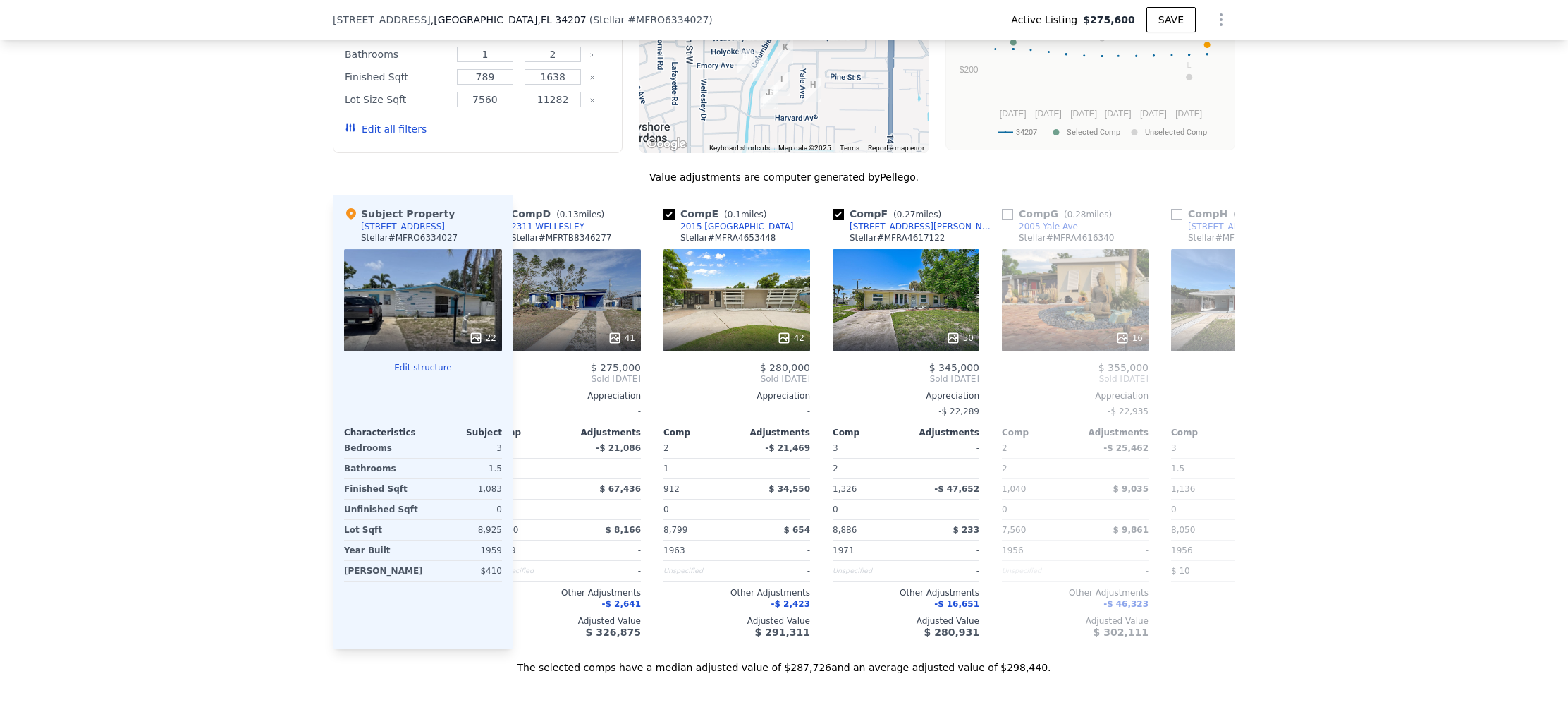
scroll to position [0, 552]
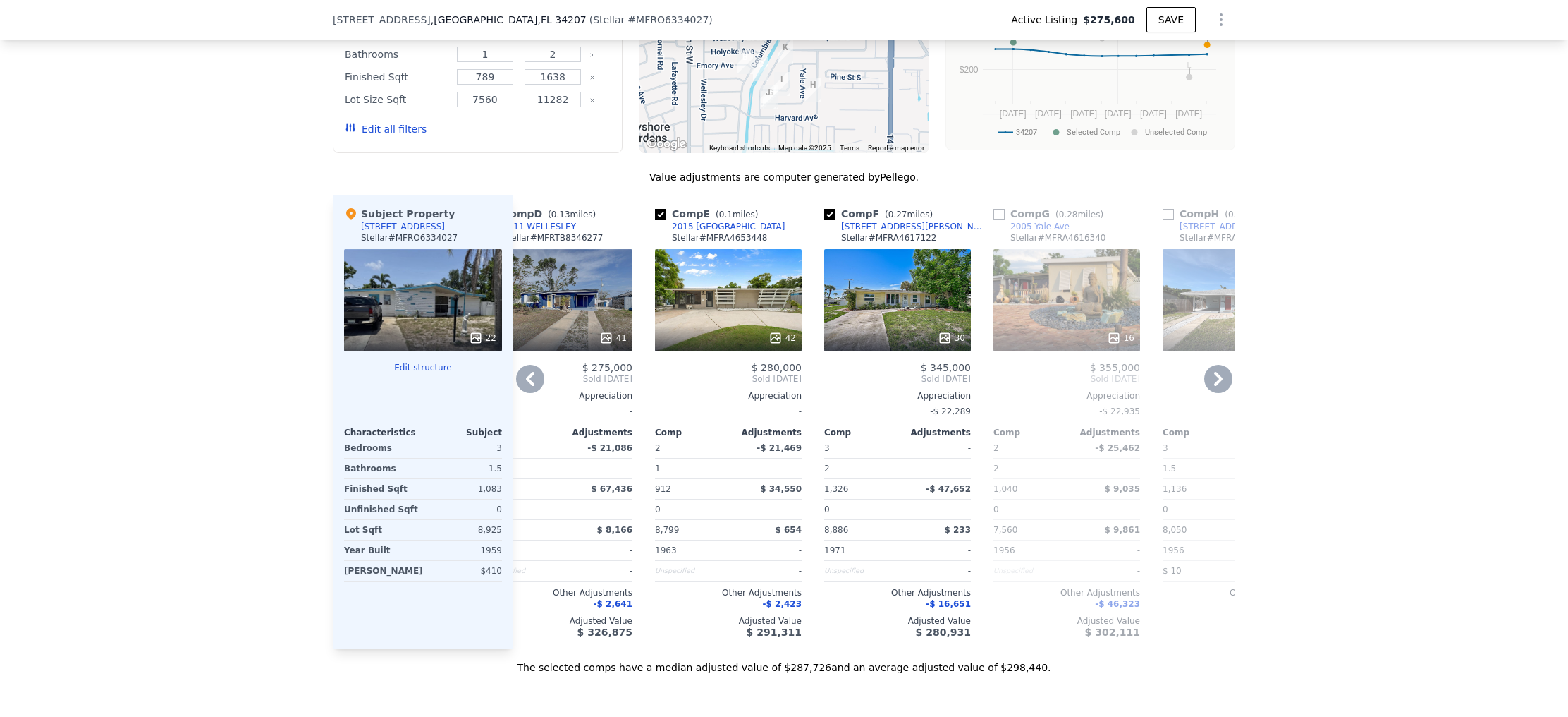
click at [875, 227] on div "2412 Clark Ave" at bounding box center [914, 227] width 147 height 12
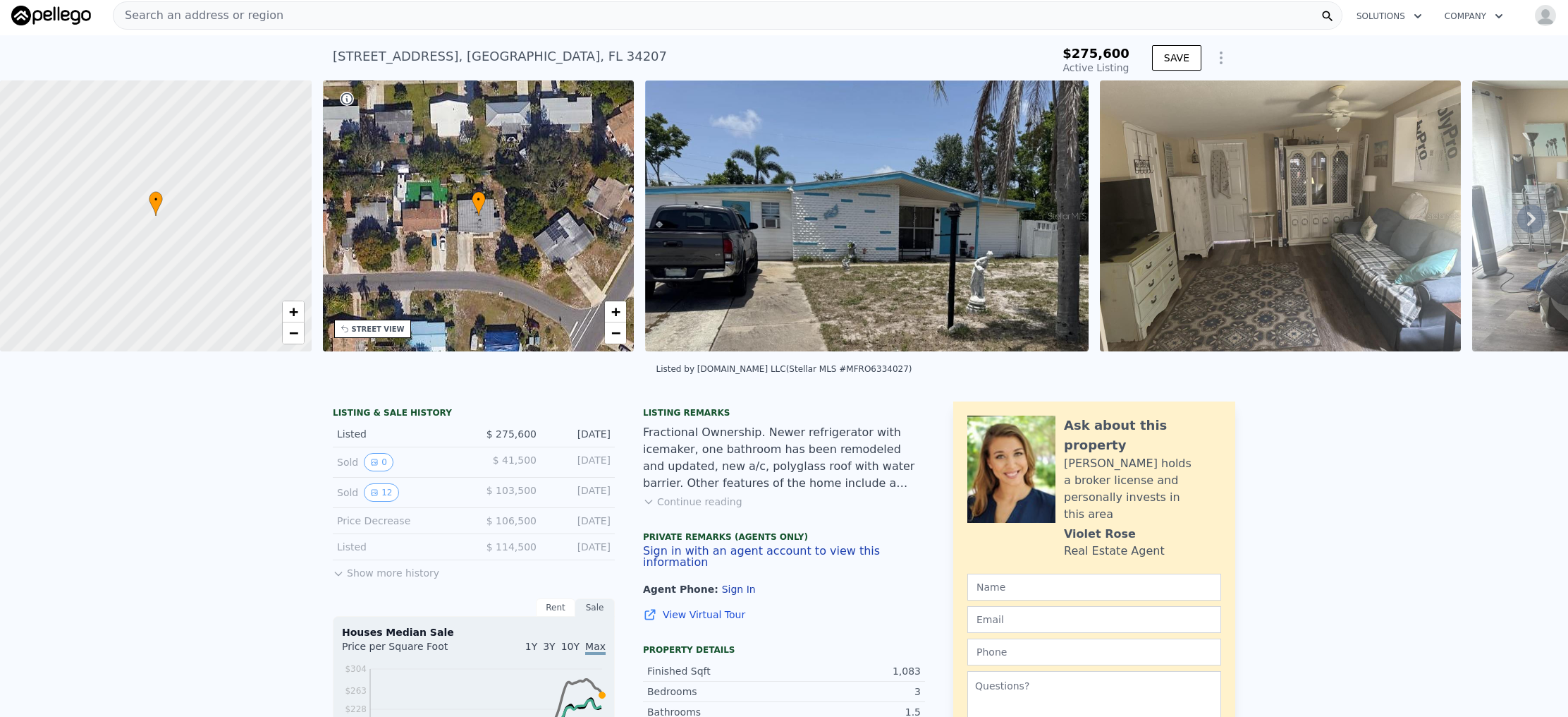
scroll to position [0, 0]
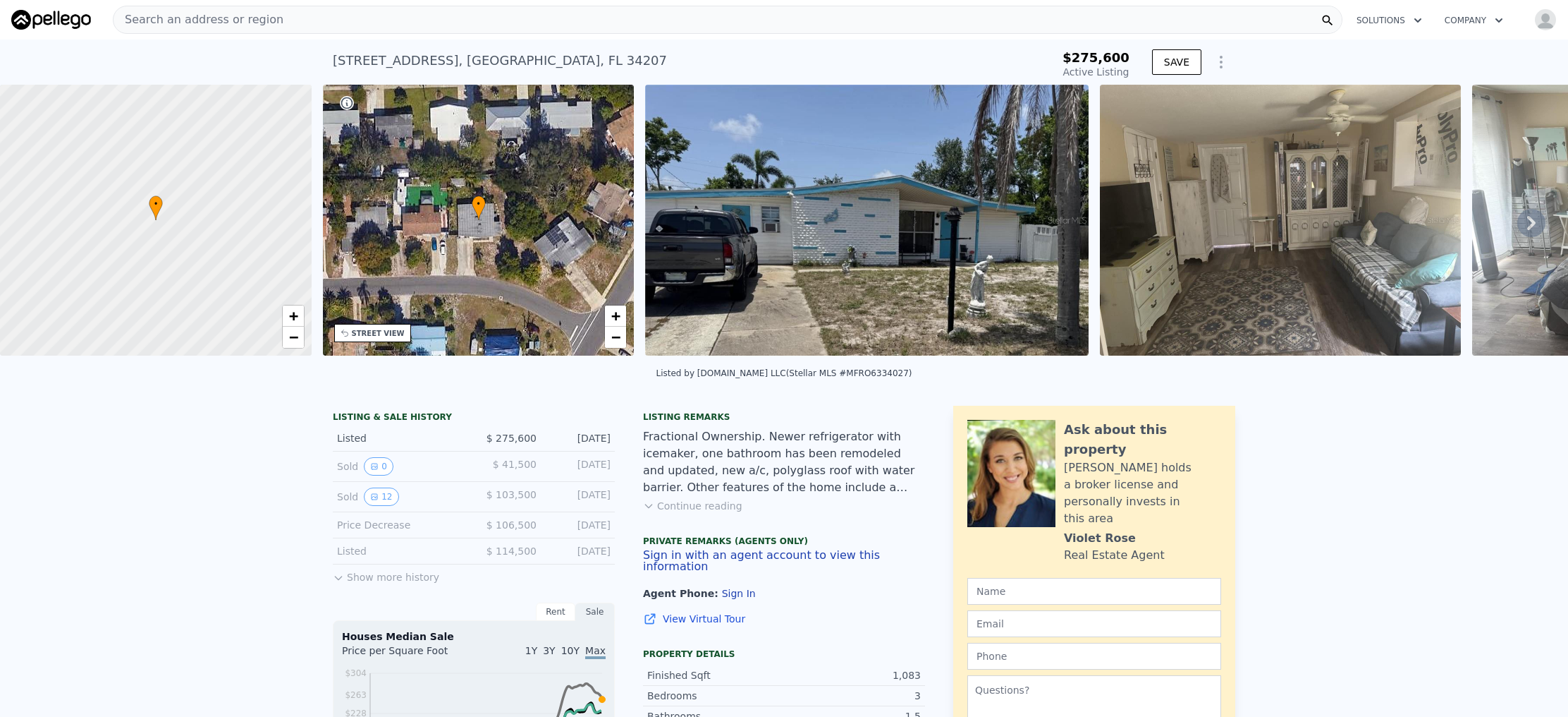
click at [290, 27] on div "Search an address or region" at bounding box center [728, 20] width 1230 height 28
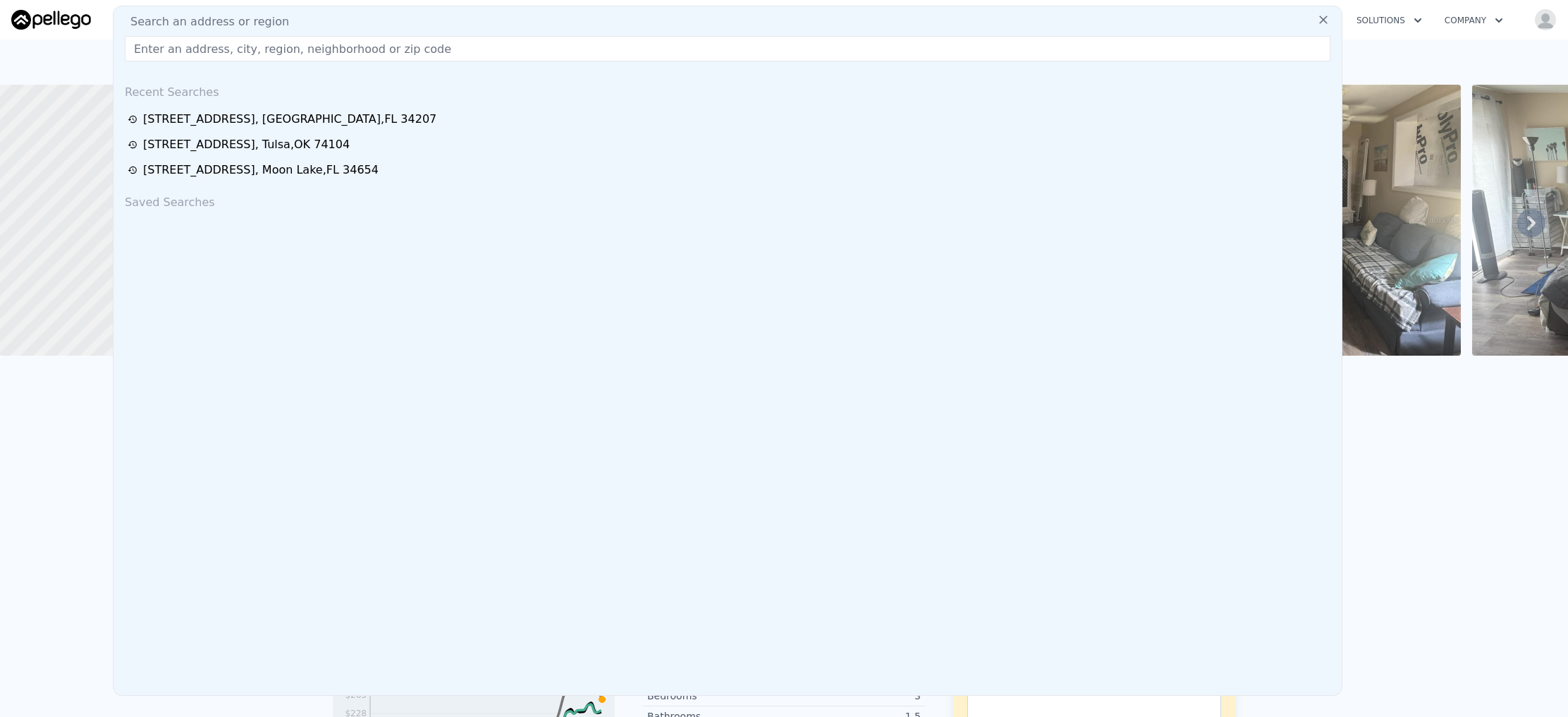
click at [259, 54] on input "text" at bounding box center [728, 49] width 1206 height 25
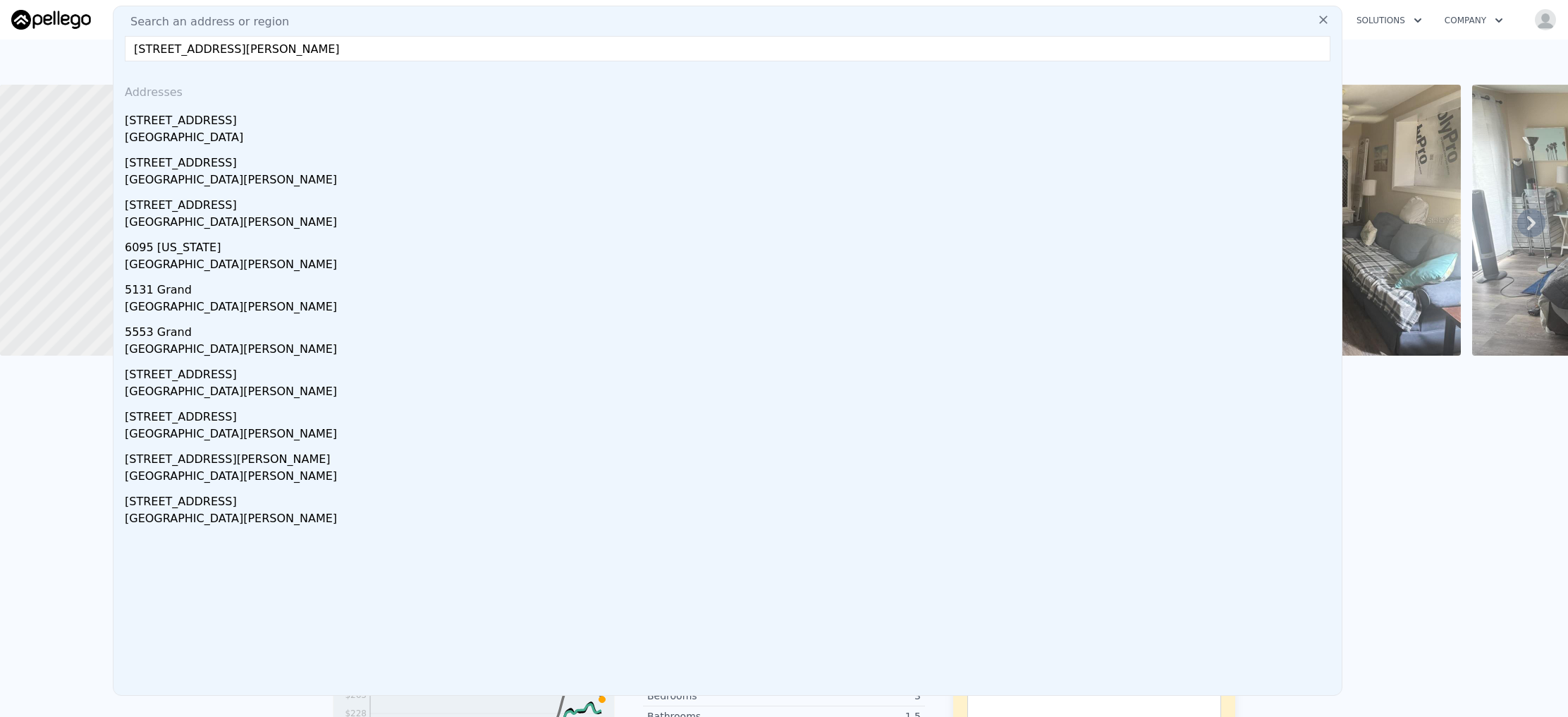
type input "10623 Lisle St, New Port Richey, FL 34654"
click at [206, 122] on div "10623 Lisle St" at bounding box center [730, 117] width 1212 height 22
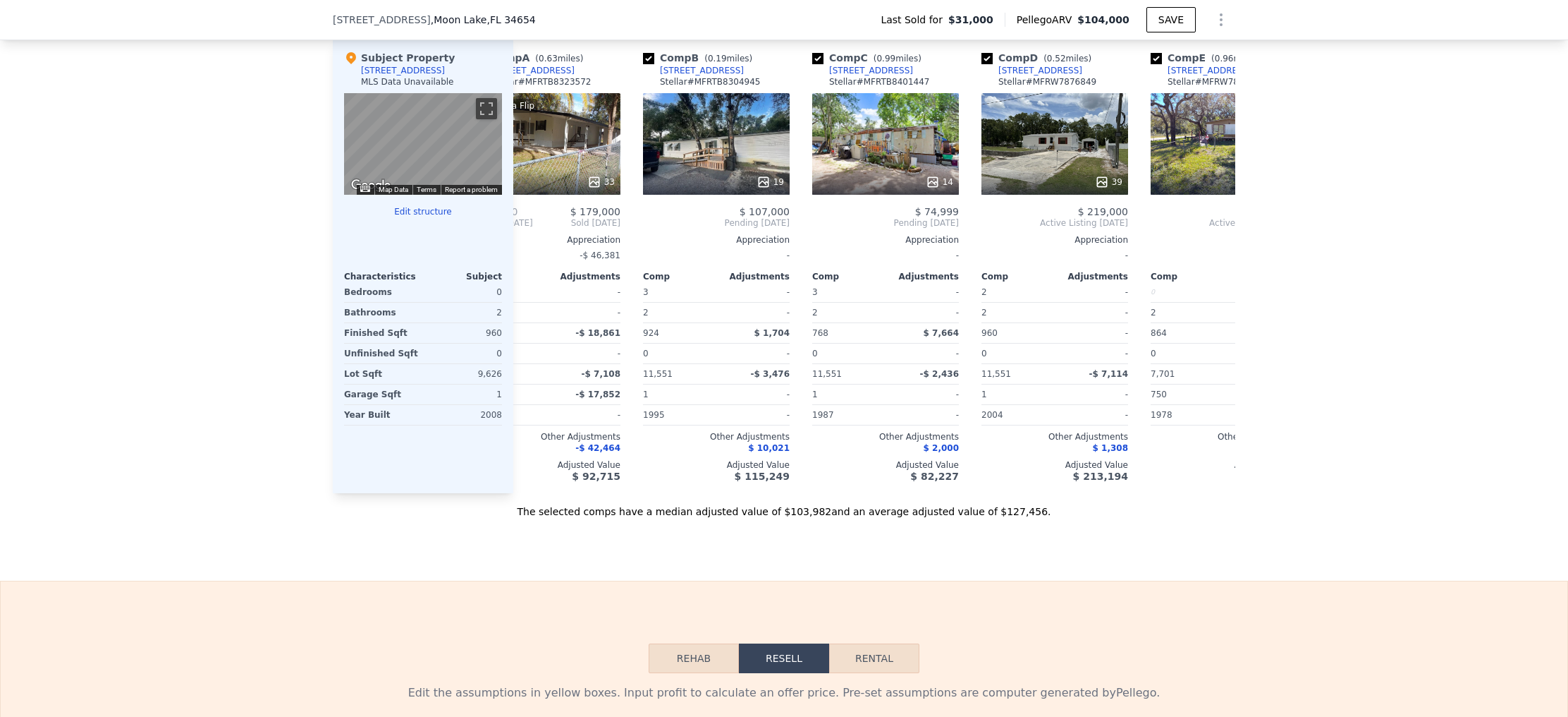
scroll to position [0, 62]
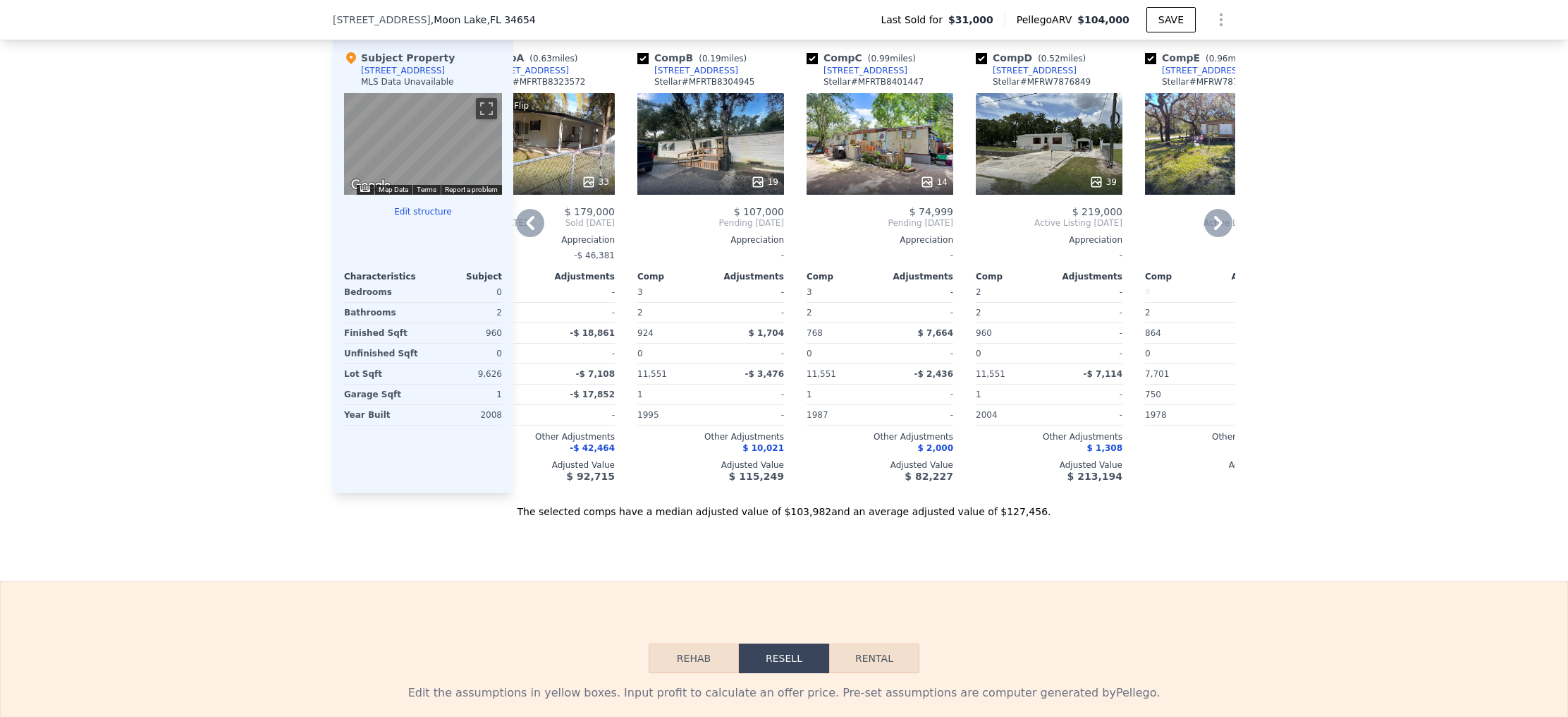
click at [1033, 76] on div "10654 Holgate St" at bounding box center [1035, 71] width 84 height 12
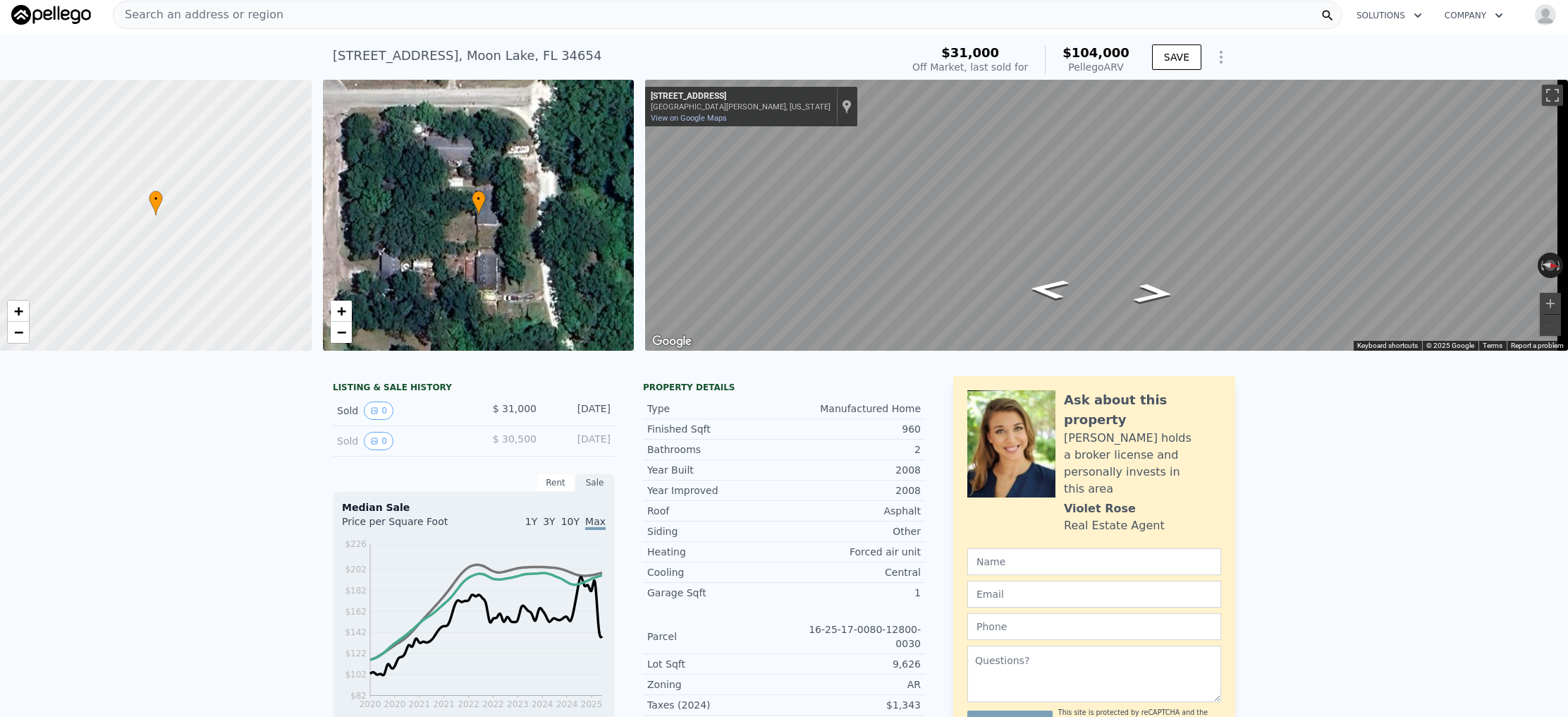
scroll to position [1, 0]
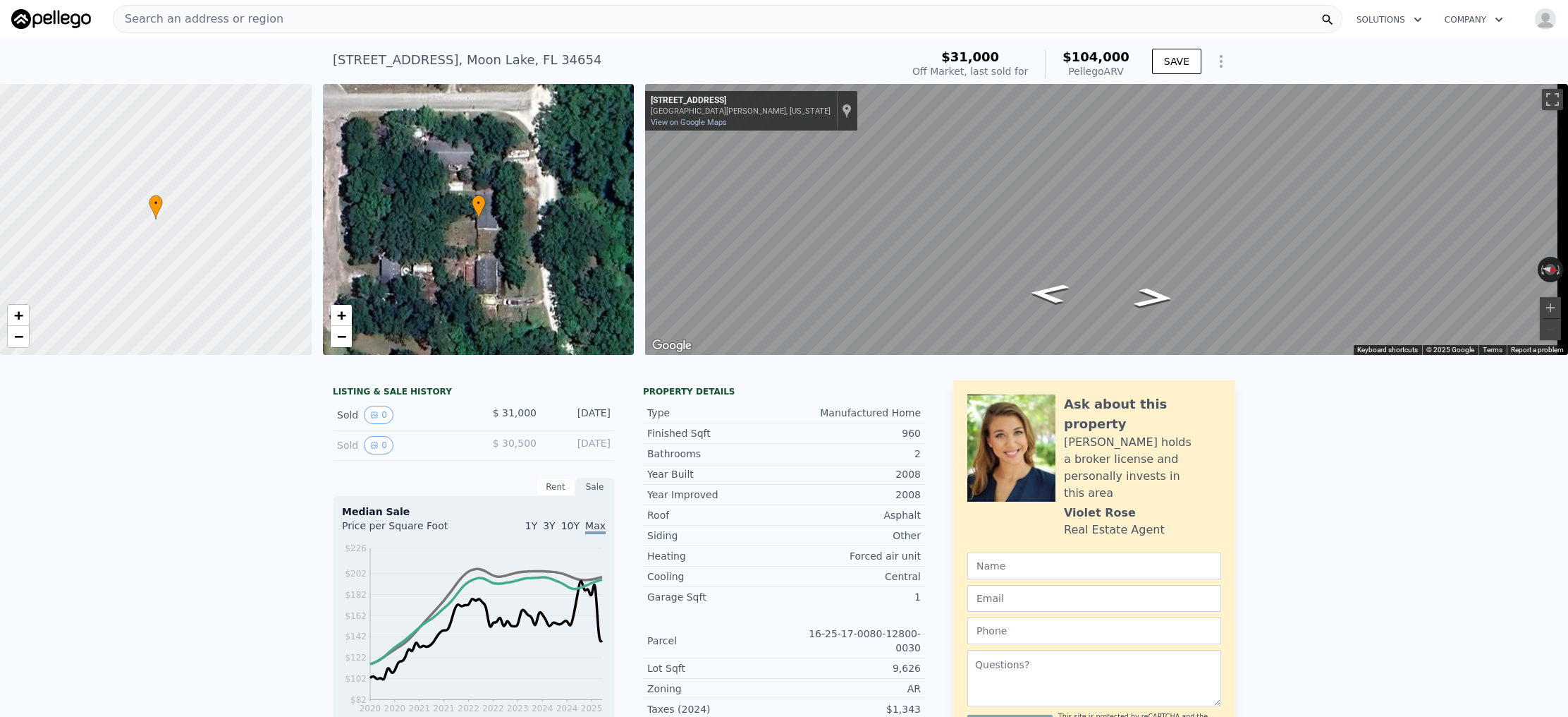
click at [240, 23] on span "Search an address or region" at bounding box center [198, 19] width 170 height 17
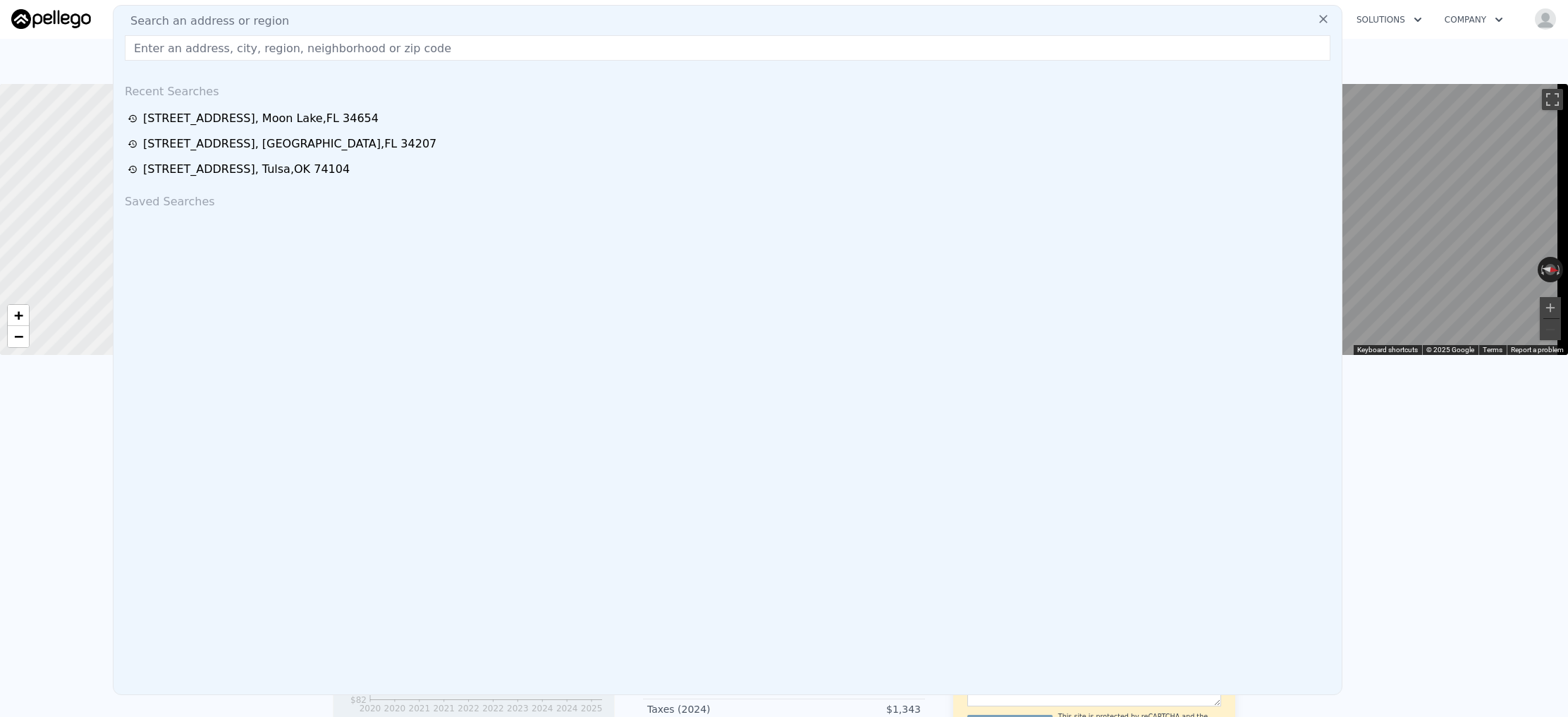
scroll to position [0, 0]
click at [232, 41] on input "text" at bounding box center [728, 49] width 1206 height 25
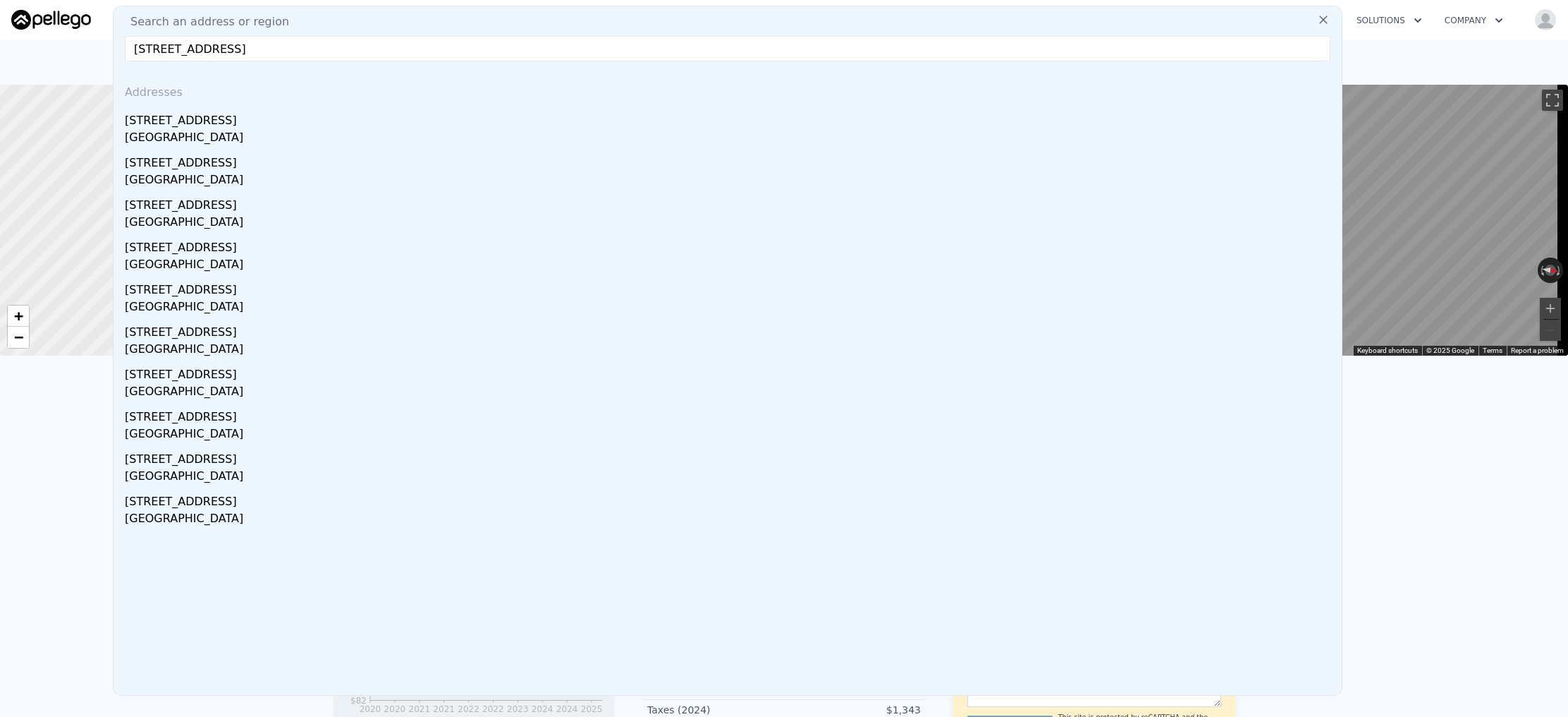
type input "9540 N Davy Way, Citrus Springs, FL 34434"
click at [228, 114] on div "9540 N Davy Way" at bounding box center [730, 117] width 1212 height 22
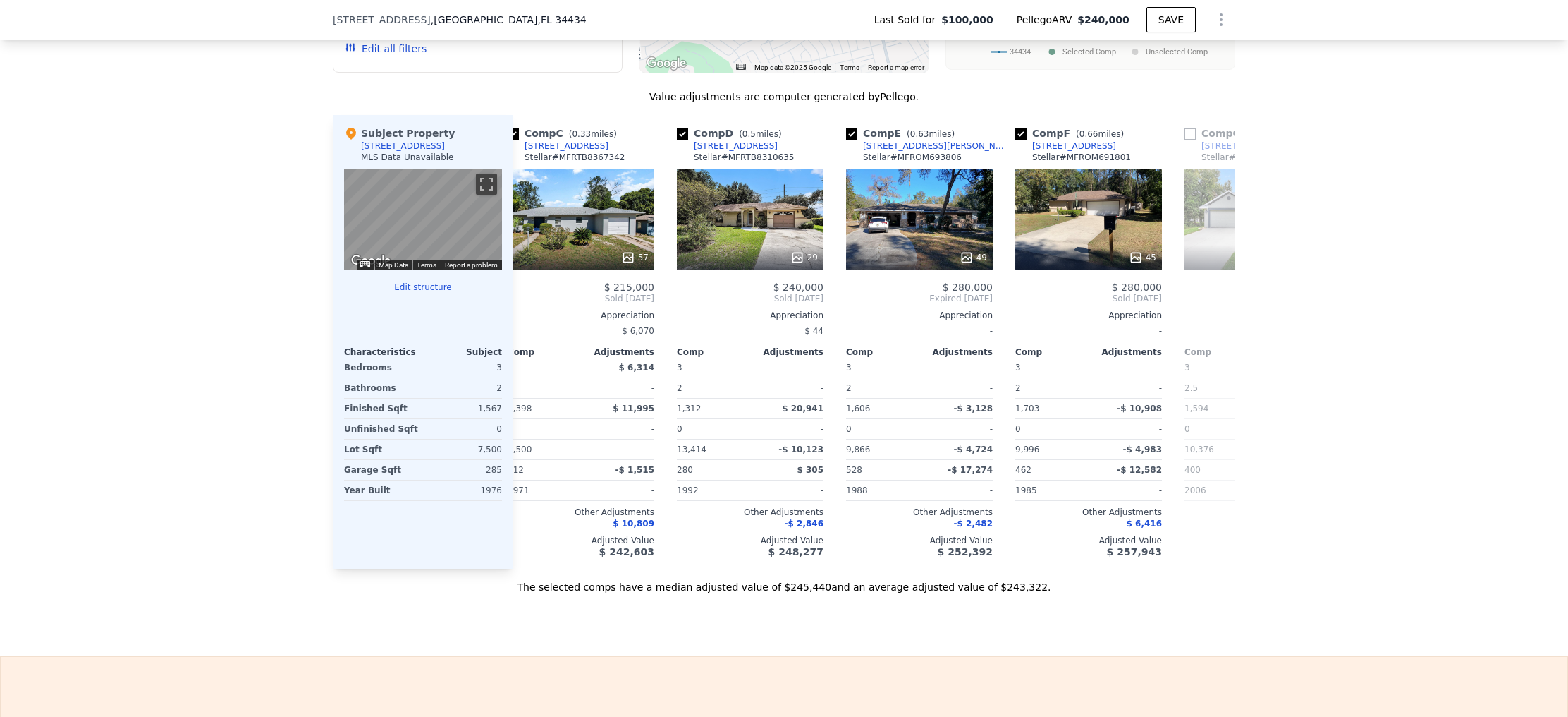
scroll to position [1052, 0]
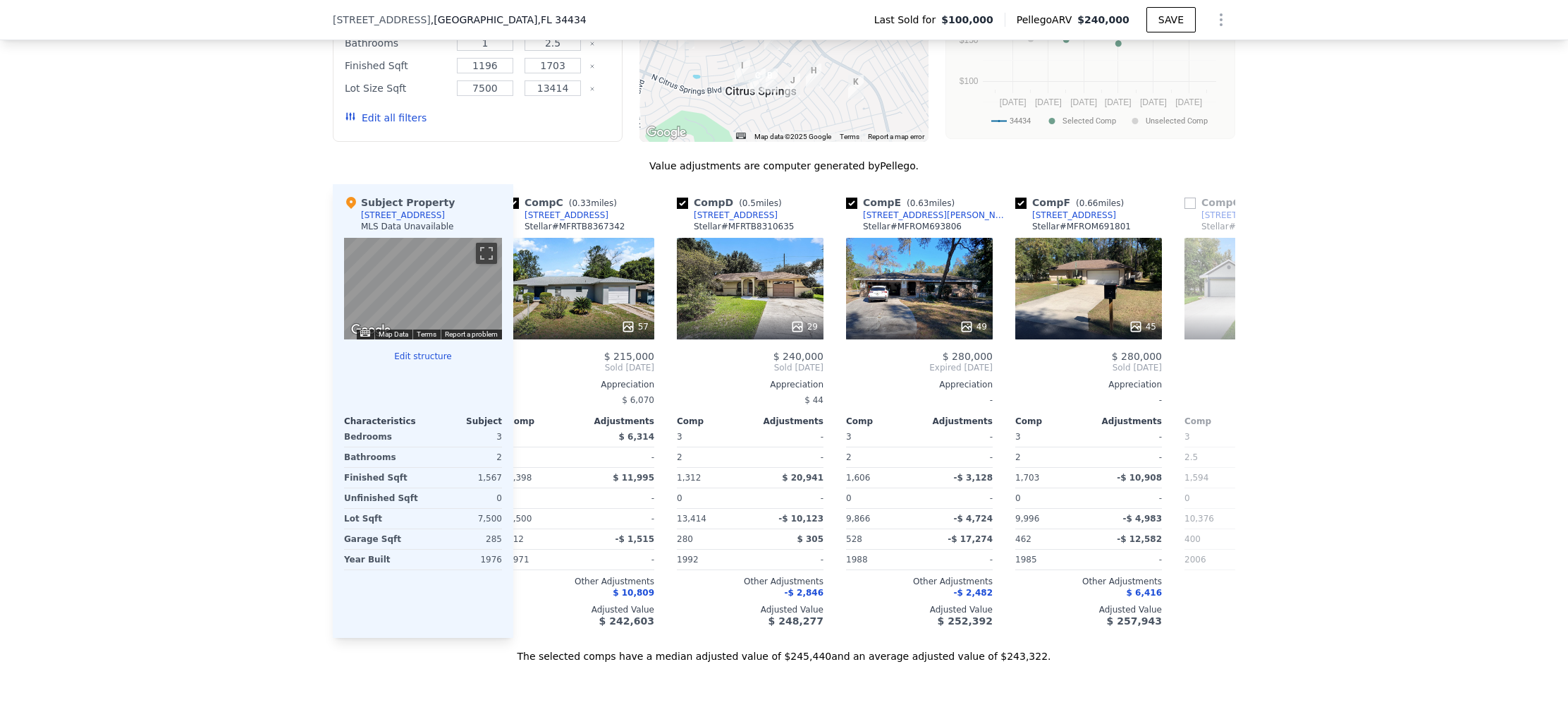
click at [395, 25] on span "9540 N Davy Way" at bounding box center [382, 20] width 98 height 14
drag, startPoint x: 395, startPoint y: 25, endPoint x: 381, endPoint y: 20, distance: 14.9
click at [381, 20] on span "9540 N Davy Way" at bounding box center [382, 20] width 98 height 14
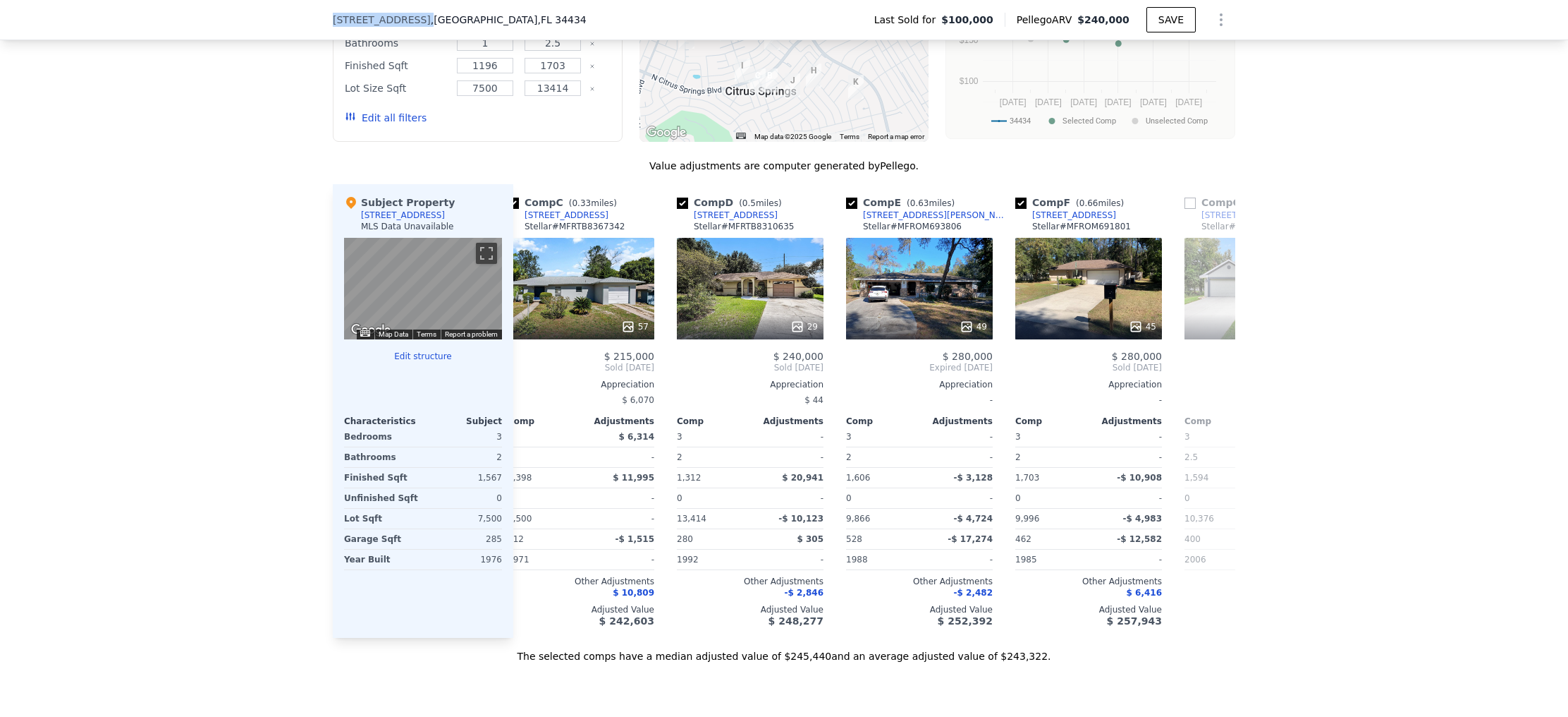
click at [381, 20] on span "9540 N Davy Way" at bounding box center [382, 20] width 98 height 14
click at [376, 17] on span "9540 N Davy Way" at bounding box center [382, 20] width 98 height 14
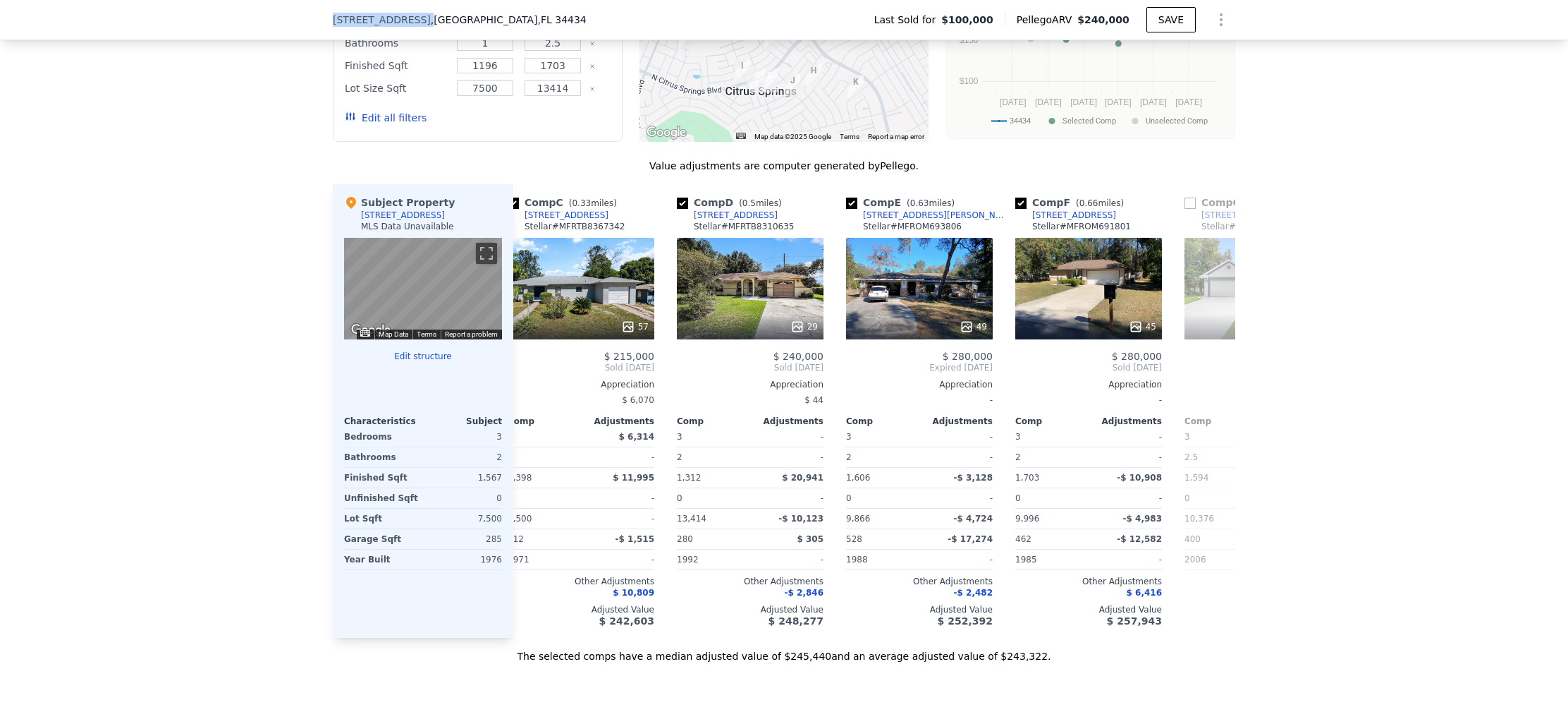
click at [376, 17] on span "9540 N Davy Way" at bounding box center [382, 20] width 98 height 14
click at [306, 20] on div "9540 N Davy Way , Citrus Springs , FL 34434 Last Sold for $100,000 Pellego ARV …" at bounding box center [784, 20] width 1568 height 41
drag, startPoint x: 320, startPoint y: 23, endPoint x: 531, endPoint y: 20, distance: 211.0
click at [531, 20] on div "9540 N Davy Way , Citrus Springs , FL 34434 Last Sold for $100,000 Pellego ARV …" at bounding box center [784, 20] width 1568 height 41
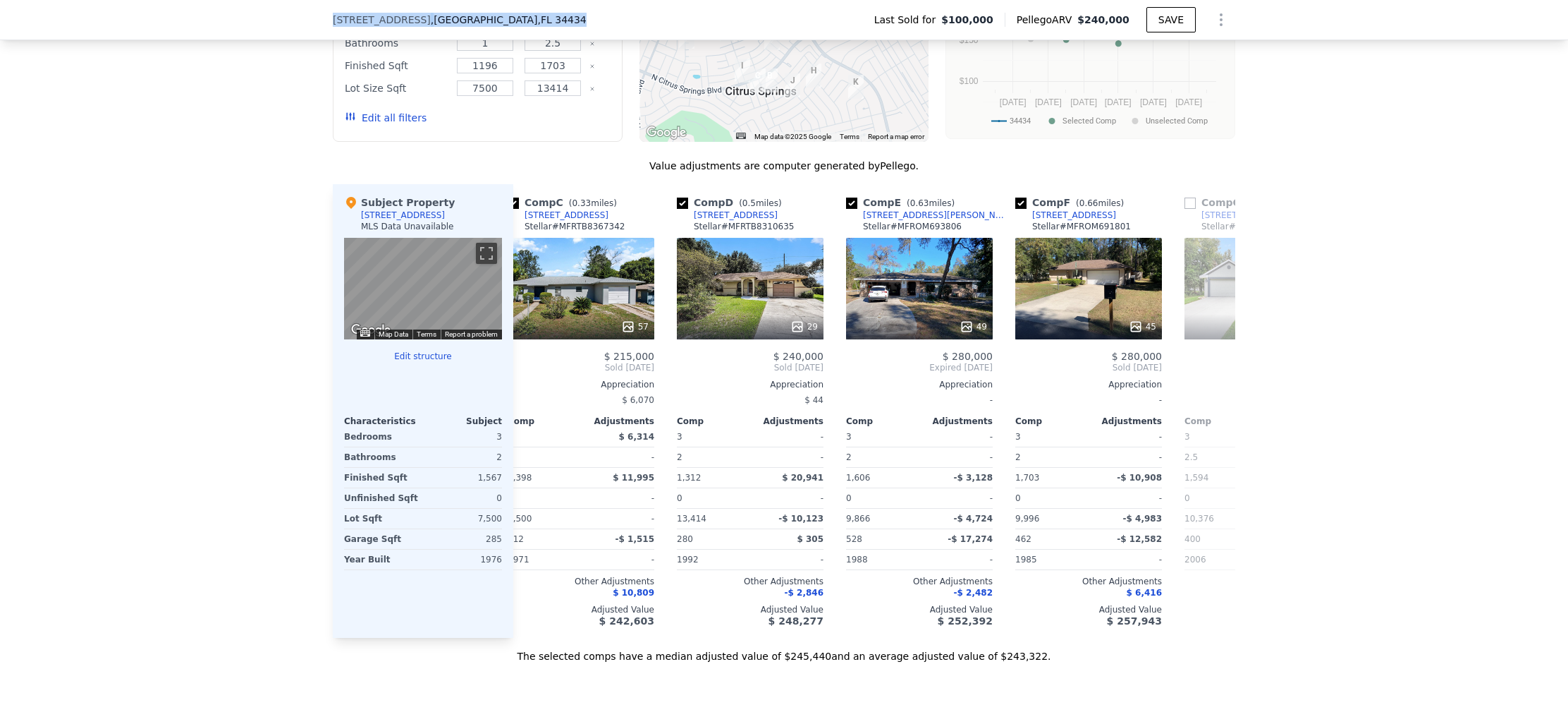
copy div "9540 N Davy Way , Citrus Springs , FL 34434"
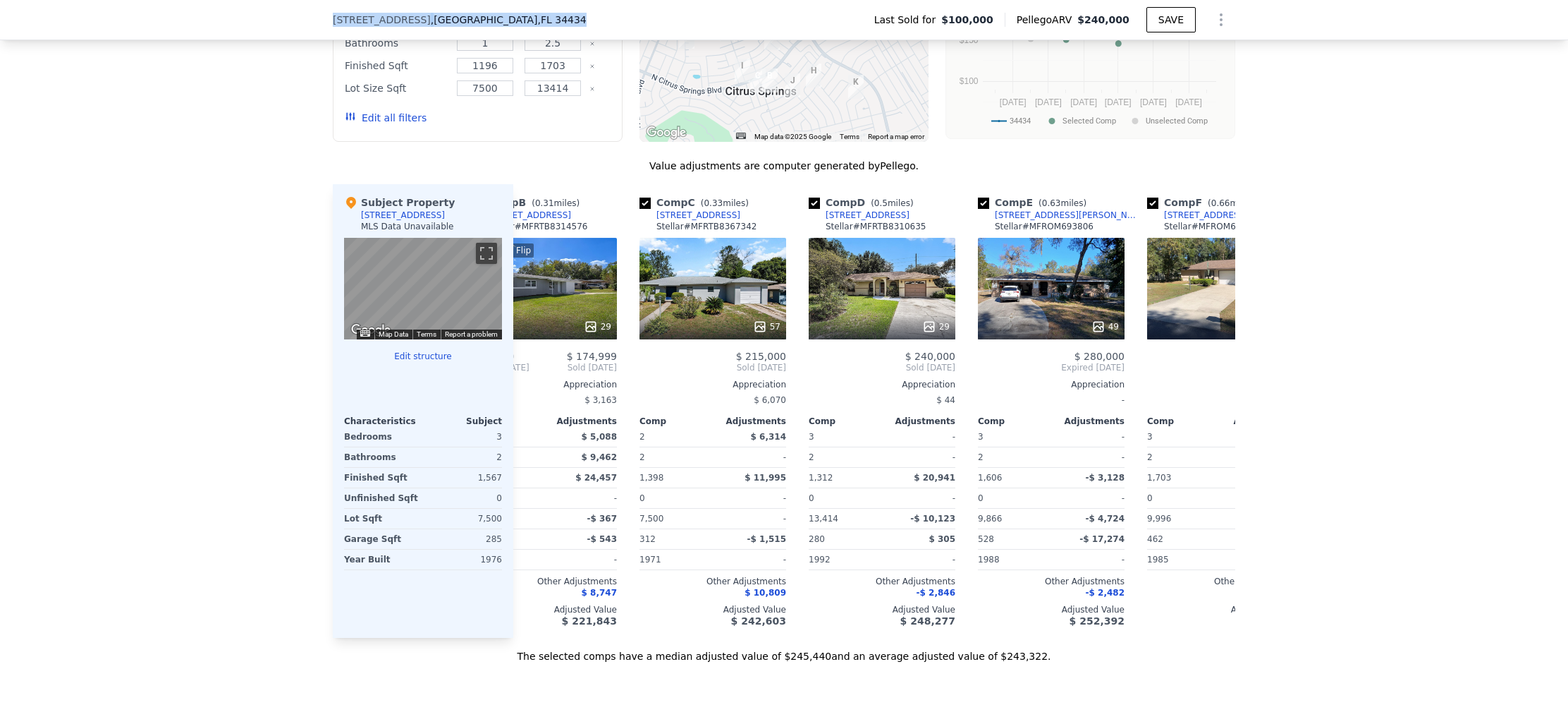
scroll to position [0, 340]
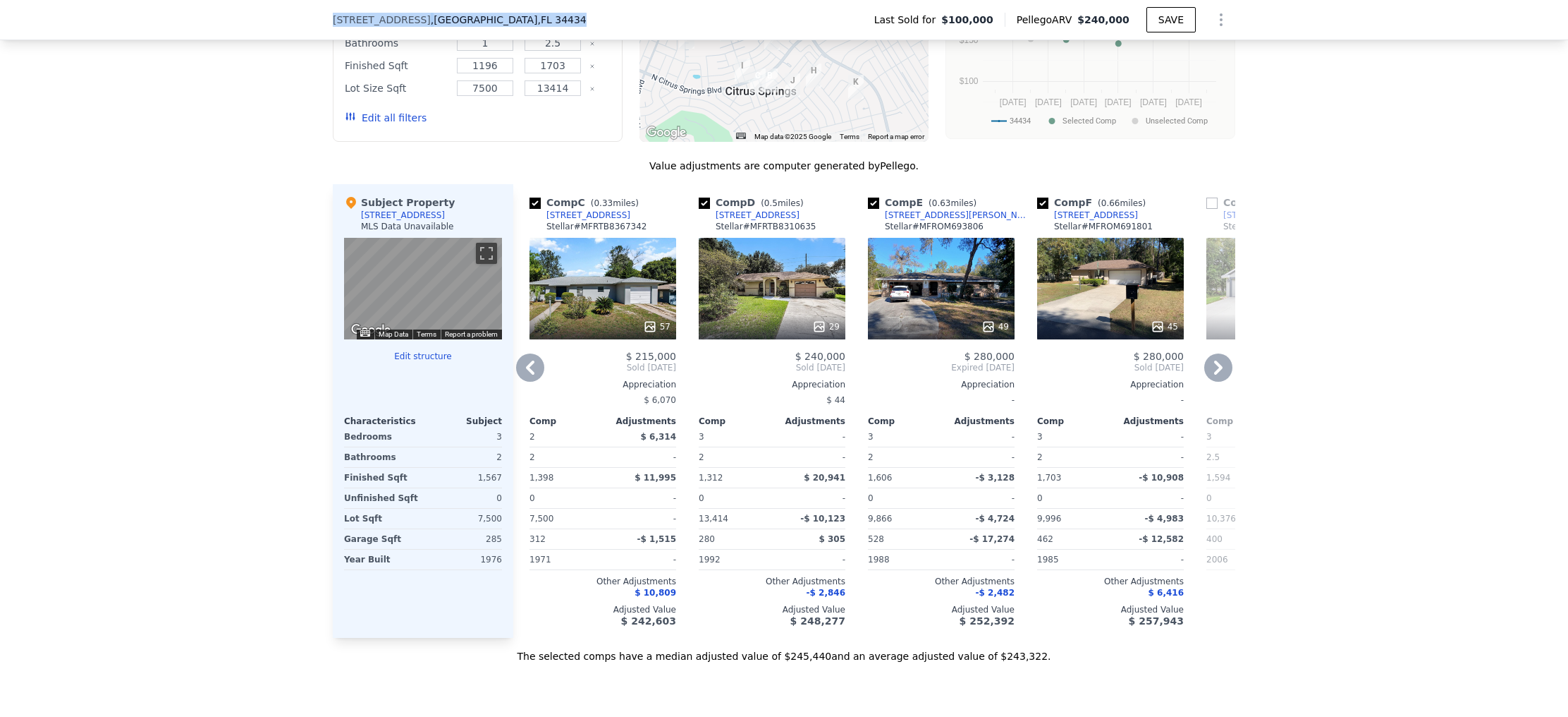
click at [756, 214] on div "2192 W Rutland Dr" at bounding box center [758, 215] width 84 height 12
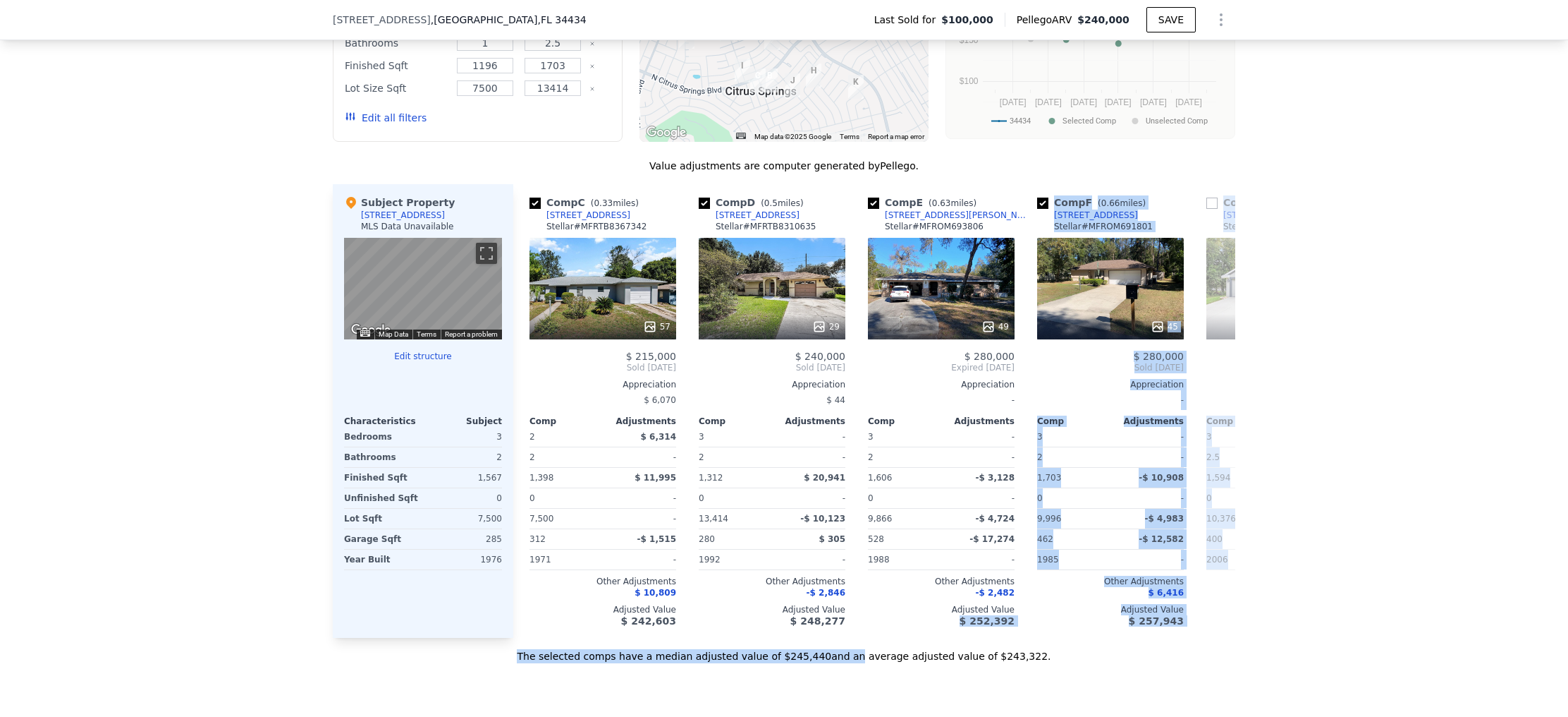
click at [852, 647] on div "The selected comps have a median adjusted value of $245,440 and an average adju…" at bounding box center [784, 650] width 903 height 25
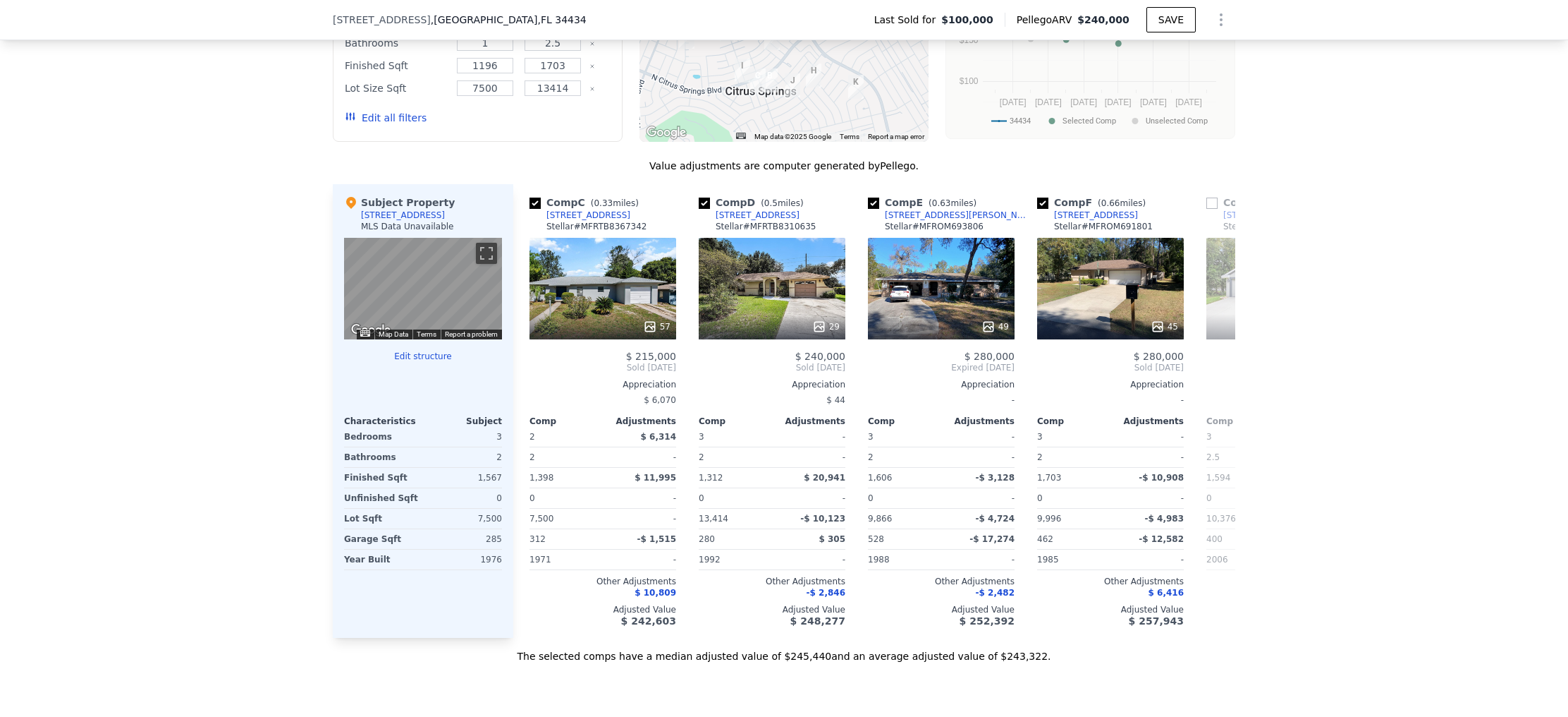
click at [1090, 693] on div "Sale Comps Rental Comps We found 12 sales that match your search Filters Map Pr…" at bounding box center [784, 251] width 1568 height 949
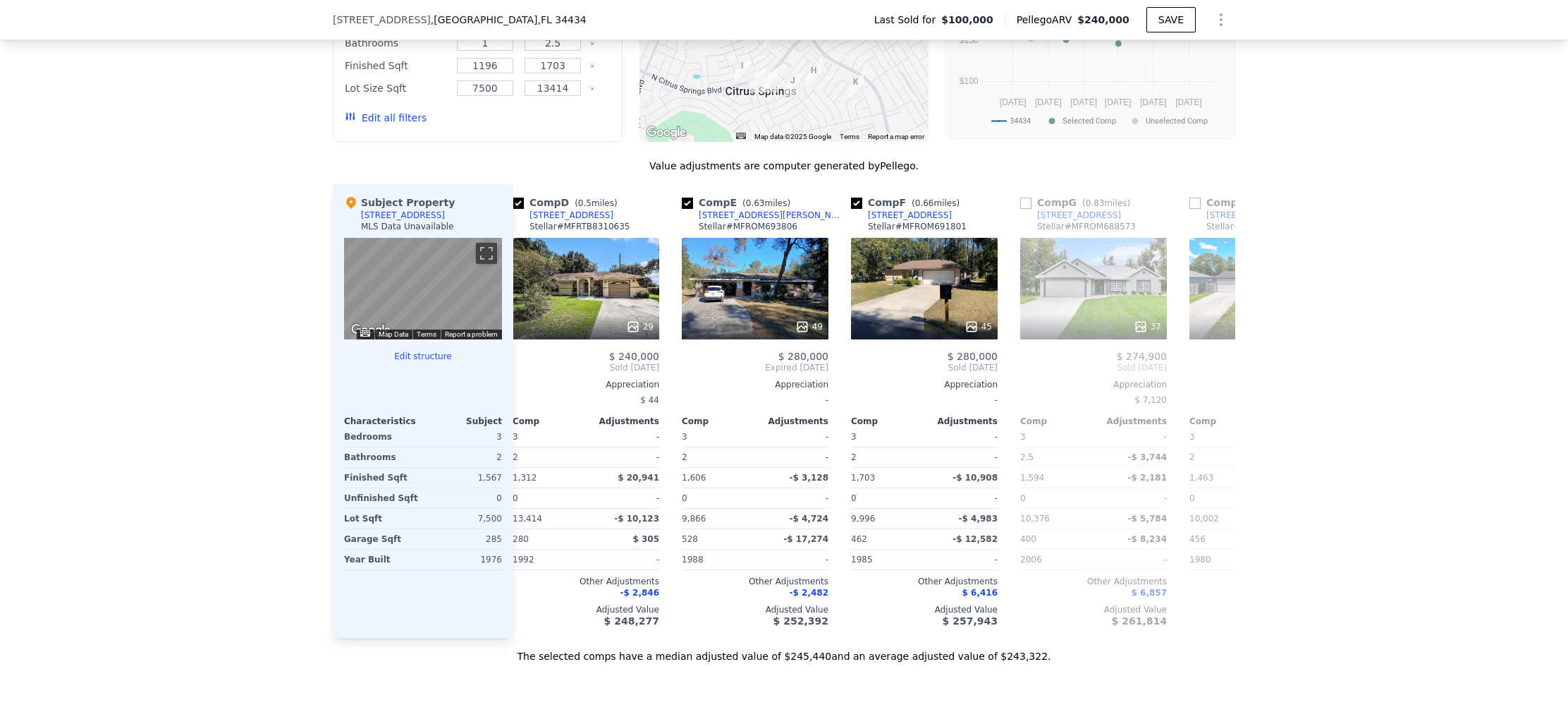
scroll to position [0, 528]
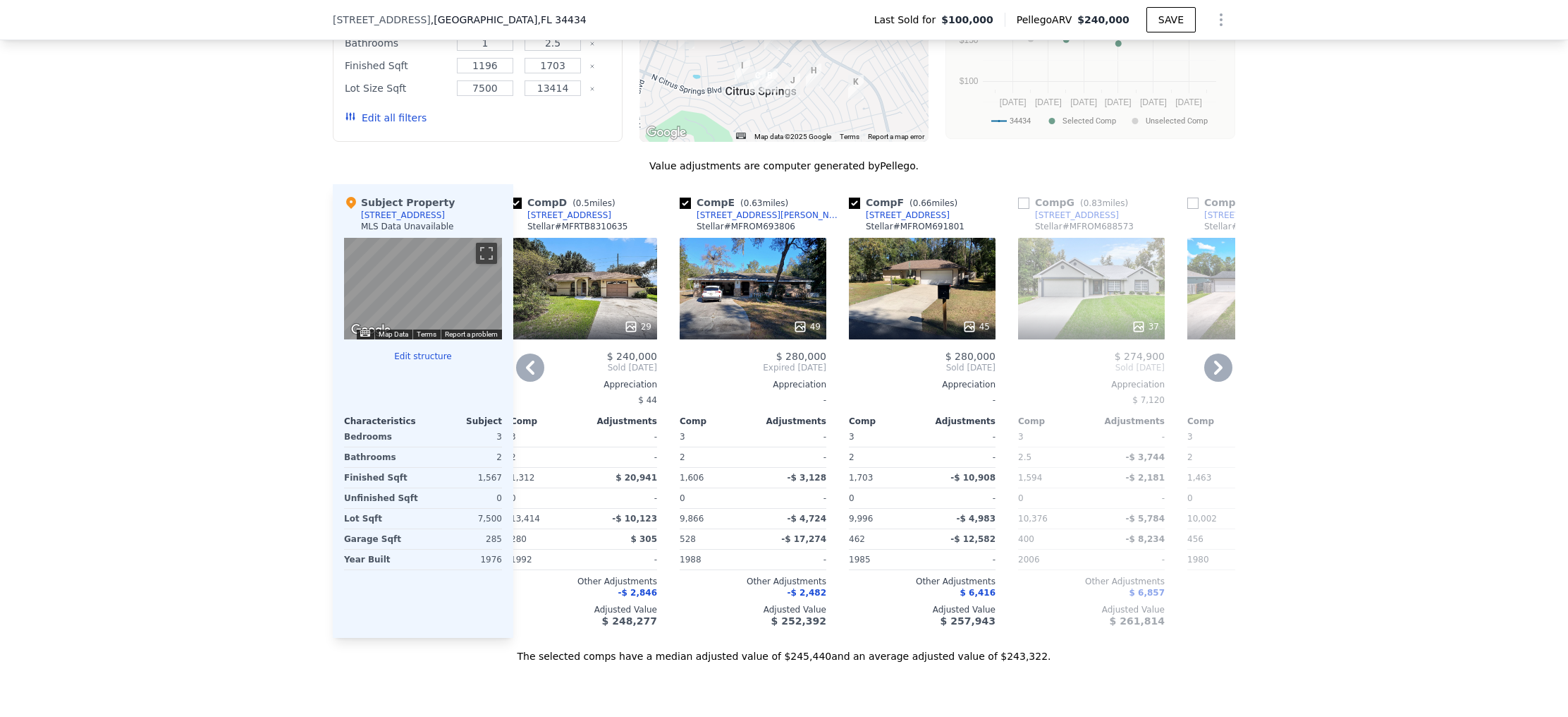
click at [521, 370] on icon at bounding box center [530, 367] width 28 height 28
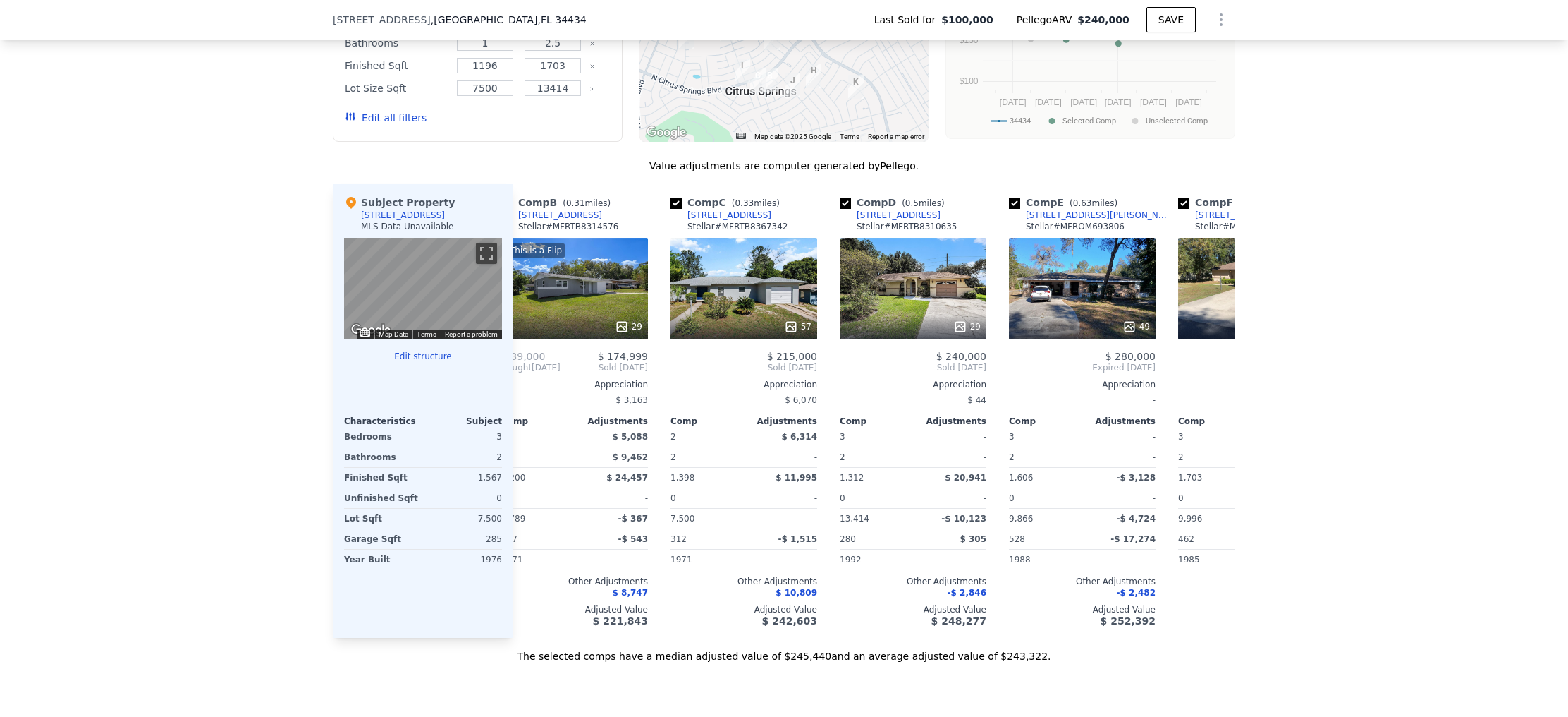
scroll to position [0, 189]
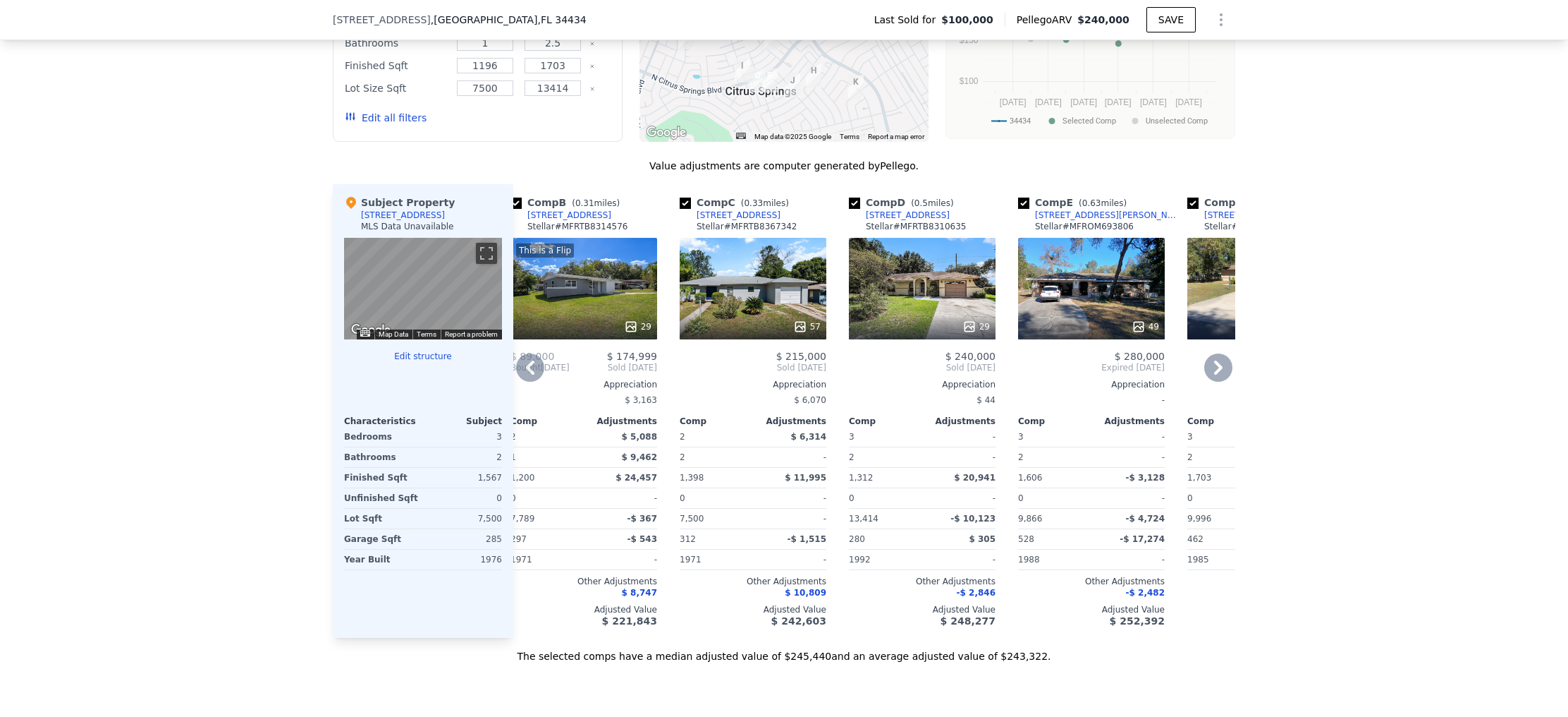
click at [526, 366] on icon at bounding box center [530, 367] width 28 height 28
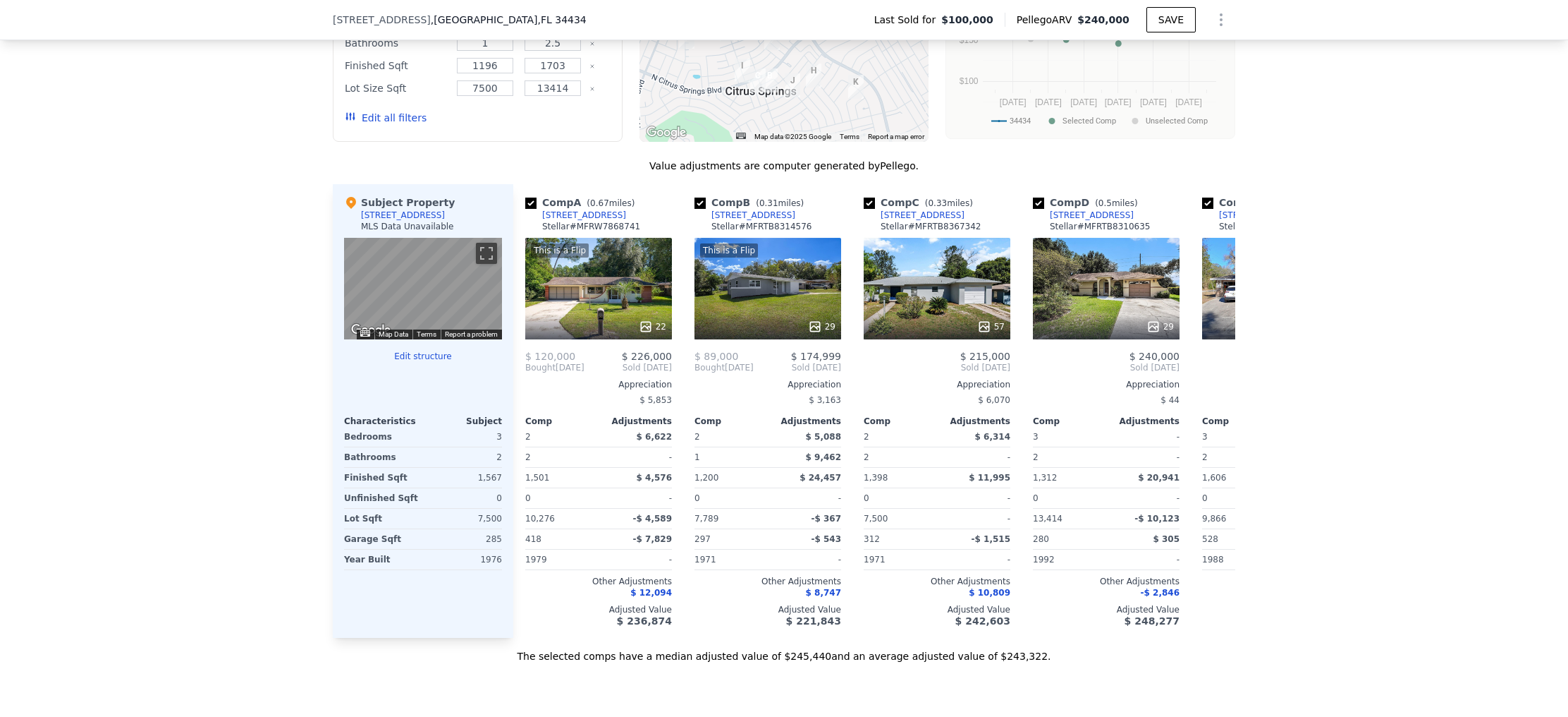
scroll to position [0, 0]
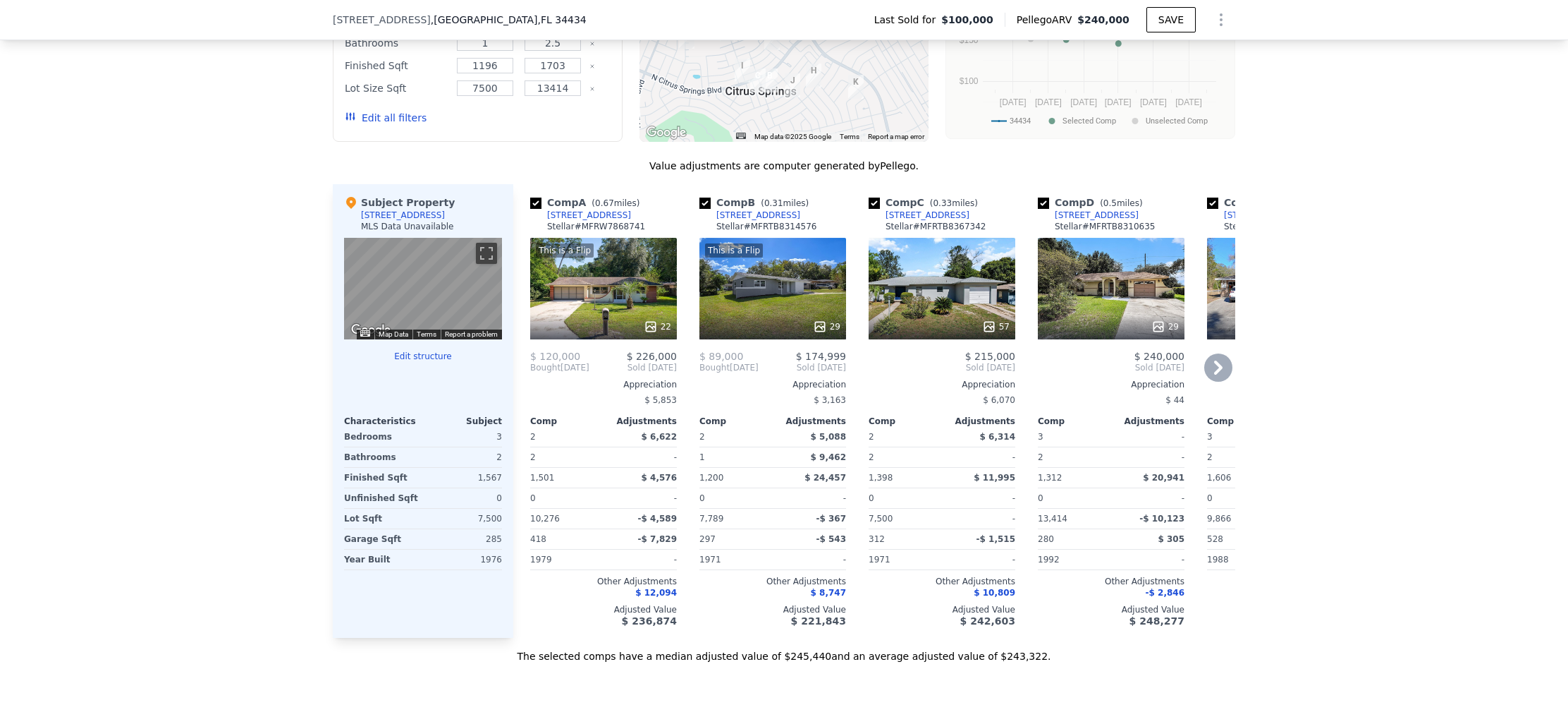
click at [1214, 370] on icon at bounding box center [1218, 367] width 9 height 14
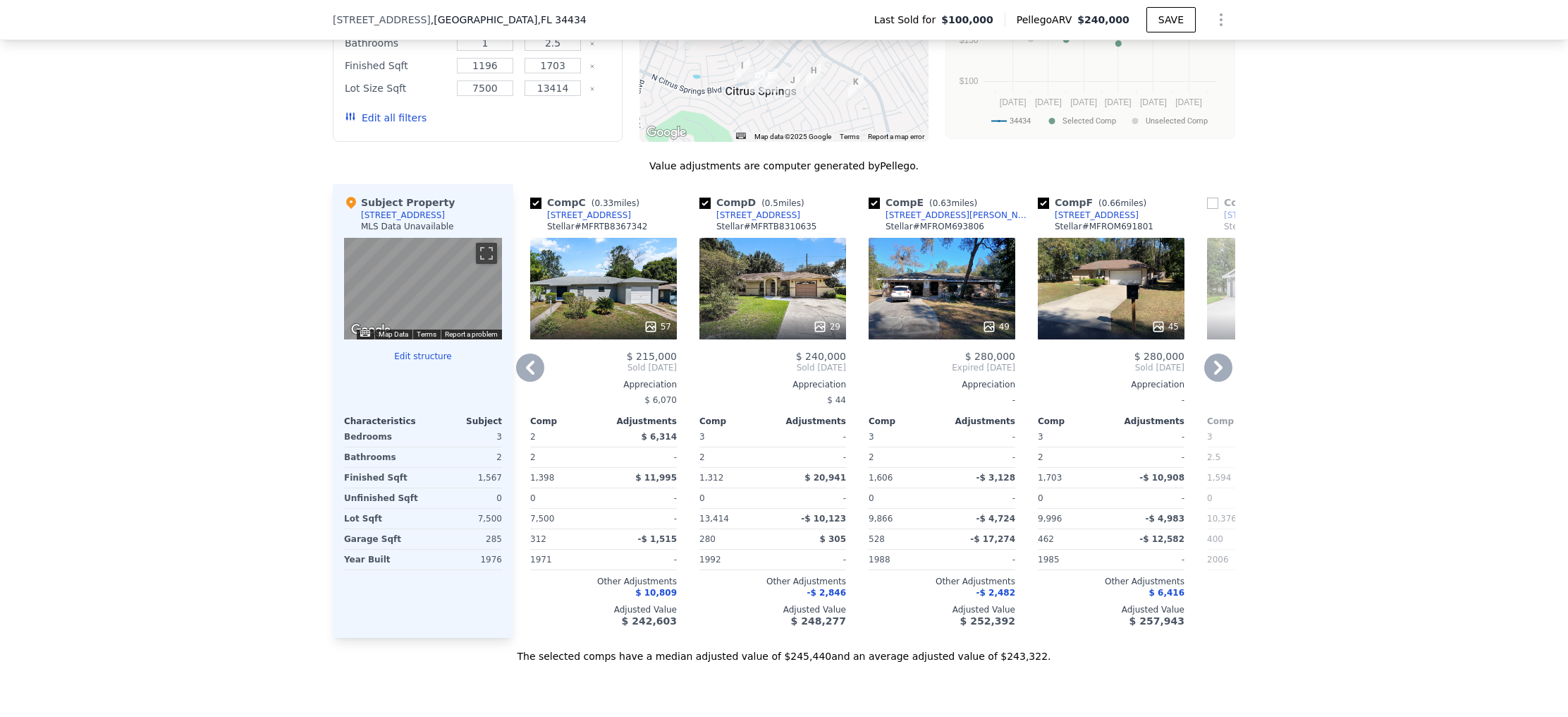
click at [1214, 370] on icon at bounding box center [1218, 367] width 9 height 14
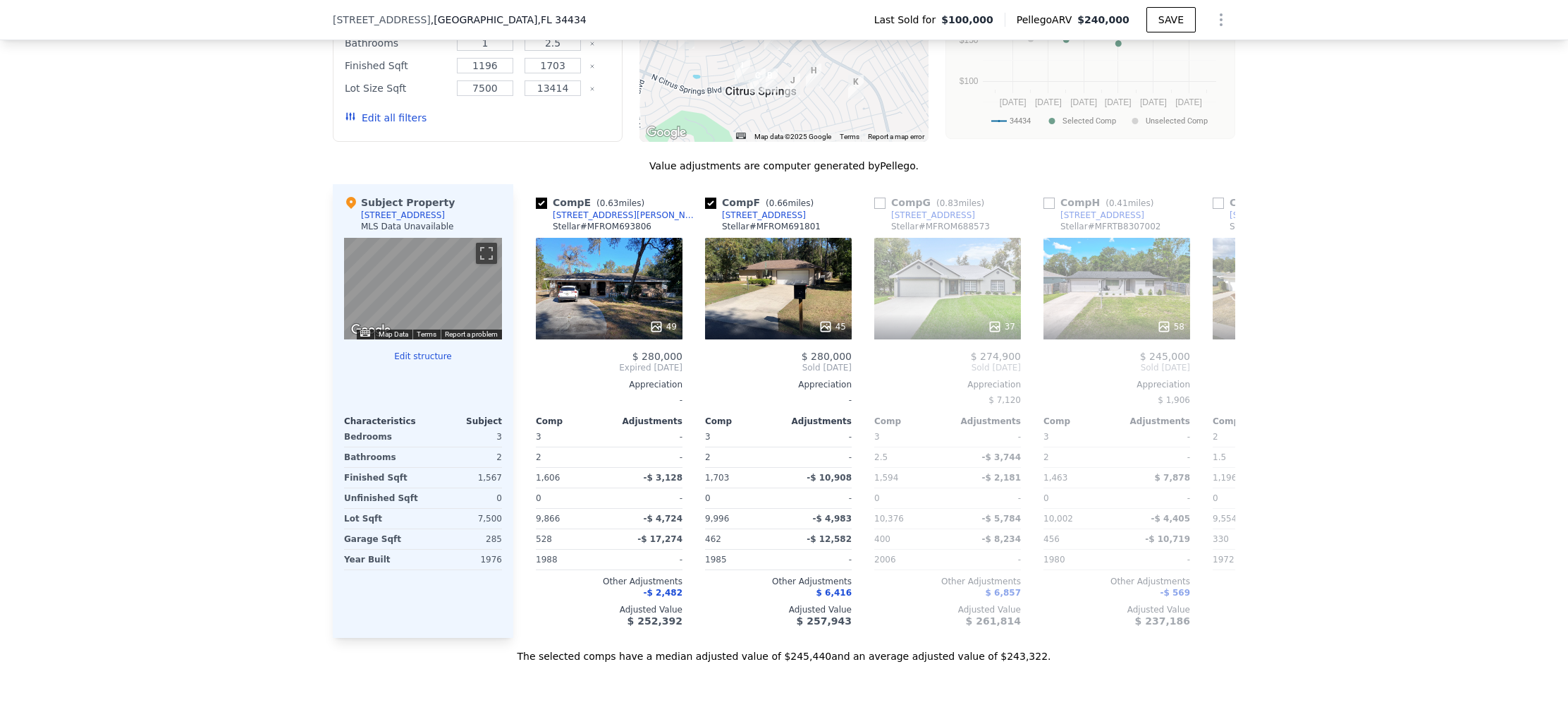
scroll to position [0, 677]
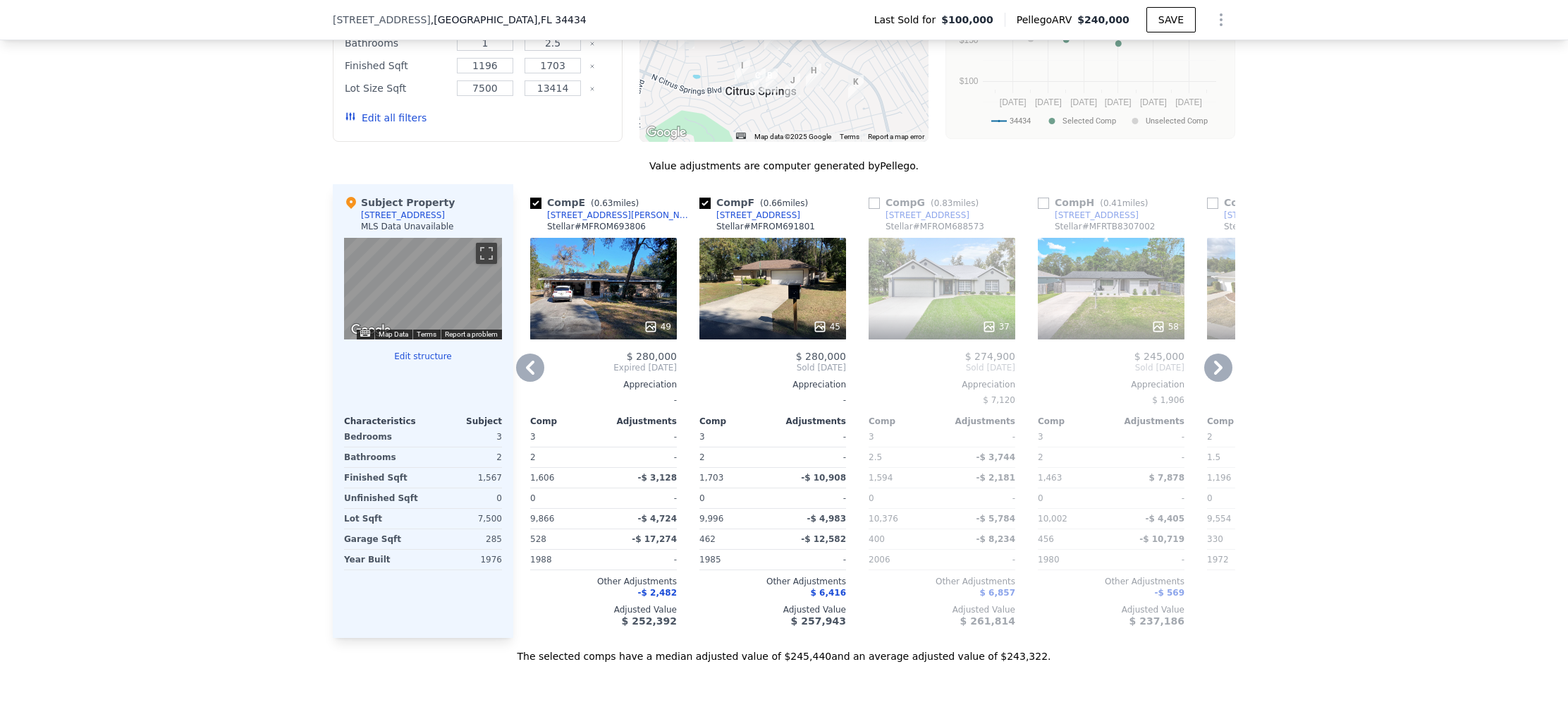
click at [1214, 370] on icon at bounding box center [1218, 367] width 9 height 14
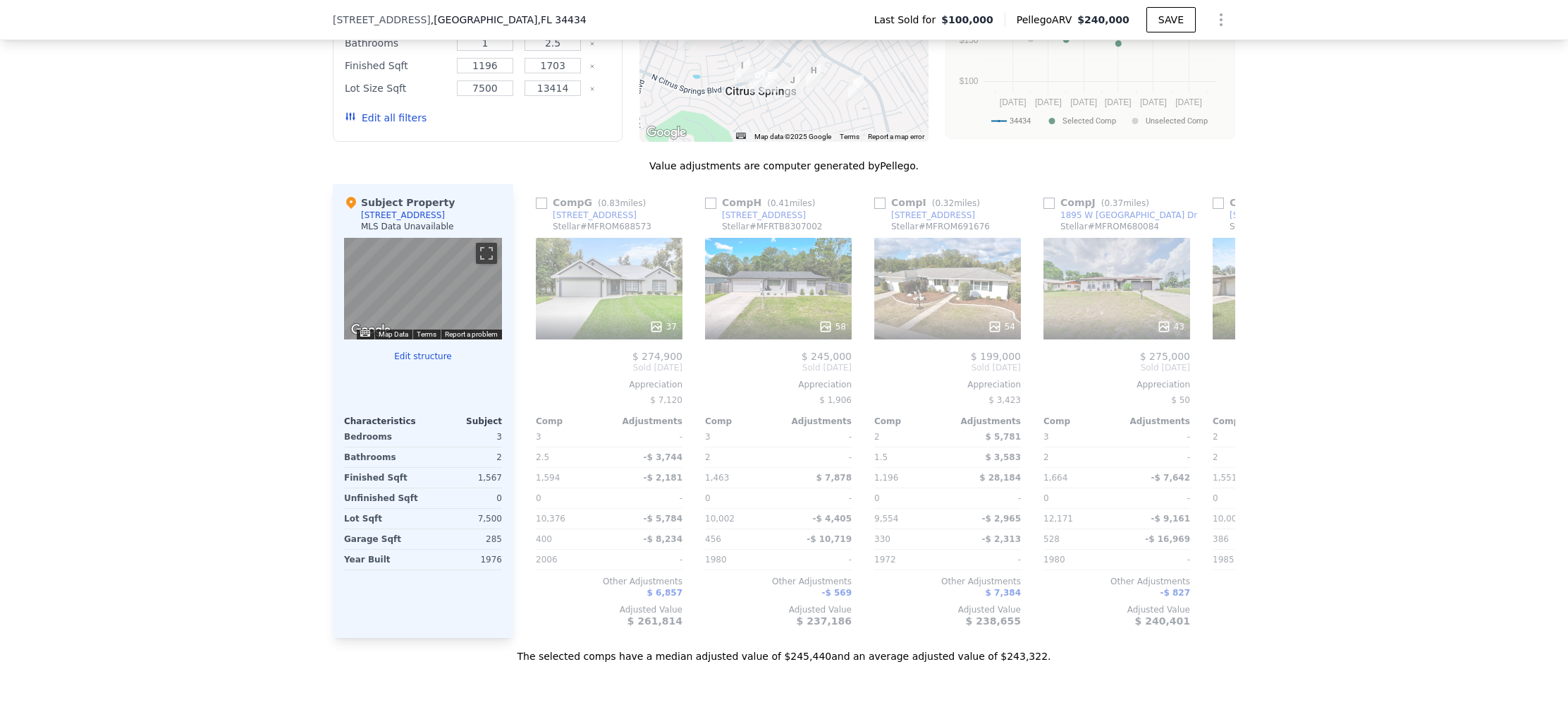
scroll to position [0, 1016]
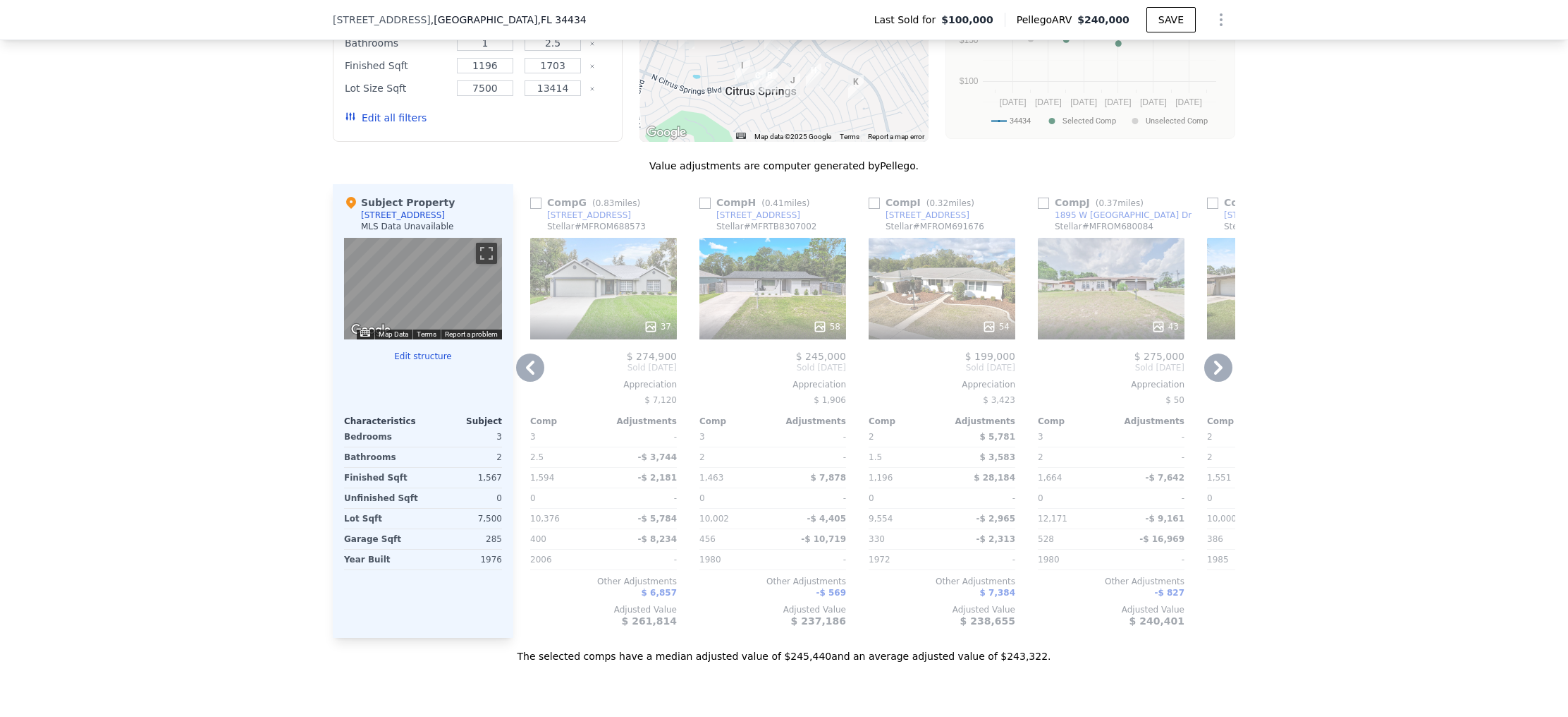
click at [748, 212] on div "[STREET_ADDRESS]" at bounding box center [759, 215] width 84 height 12
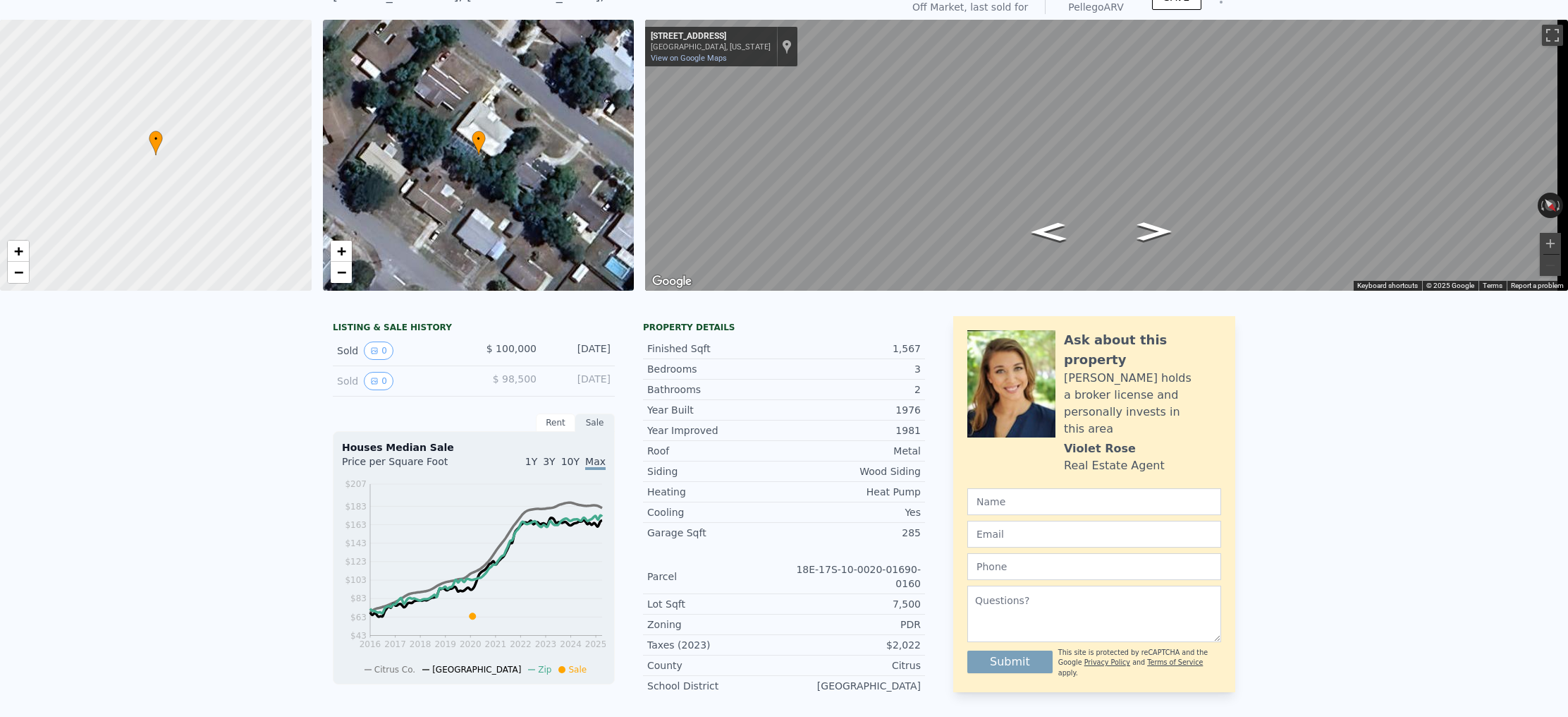
scroll to position [0, 0]
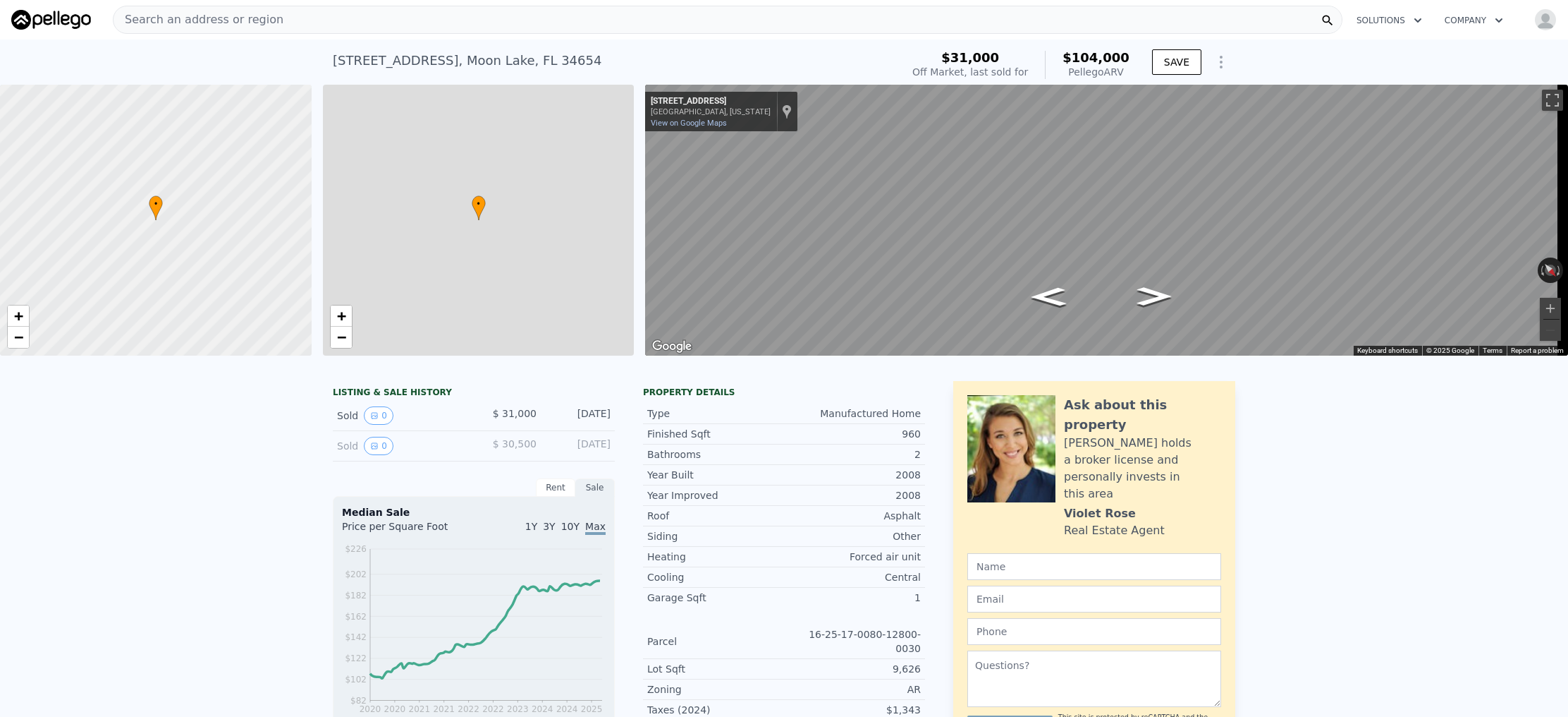
type input "1.5"
type input "2"
type input "768"
type input "1294"
type input "7701"
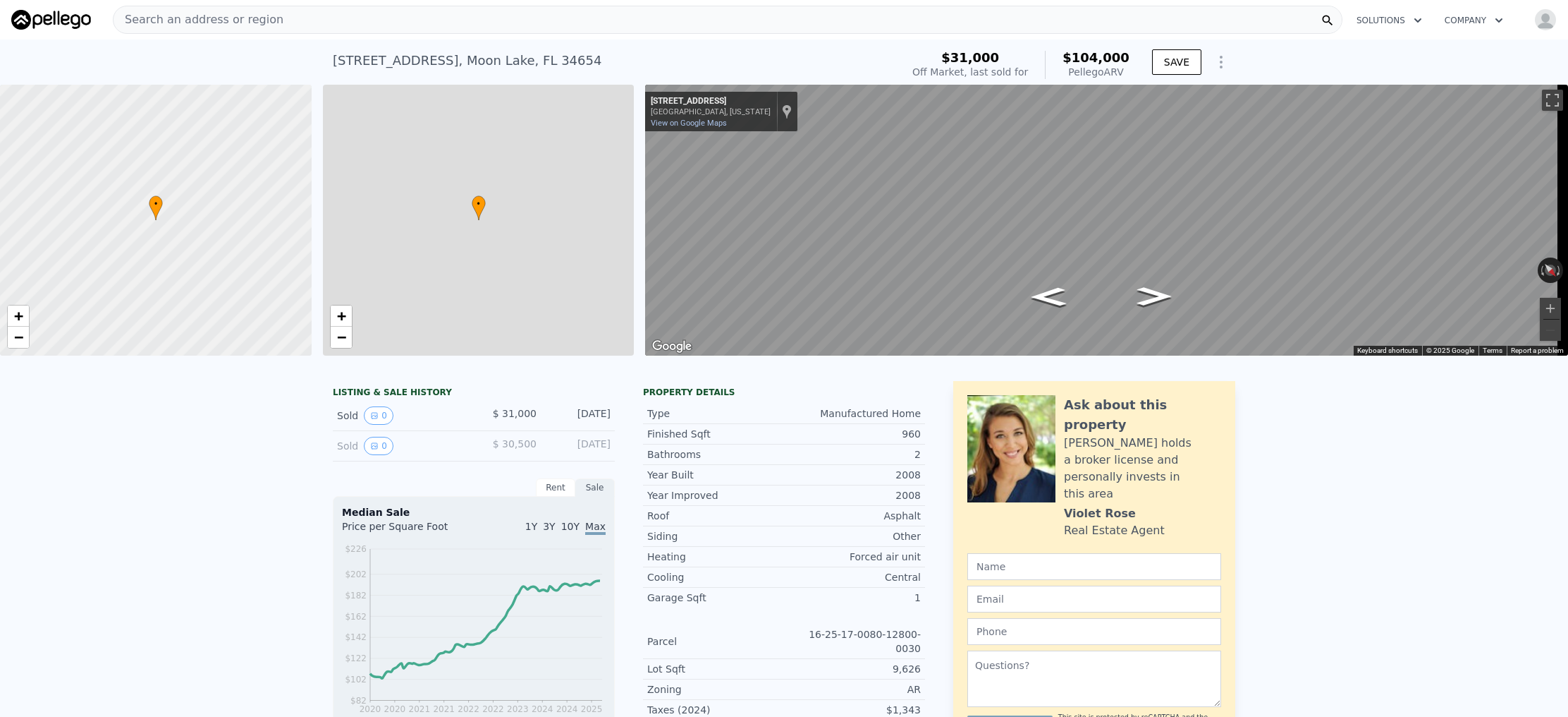
type input "12802"
type input "$ 104,000"
type input "$ 63,013"
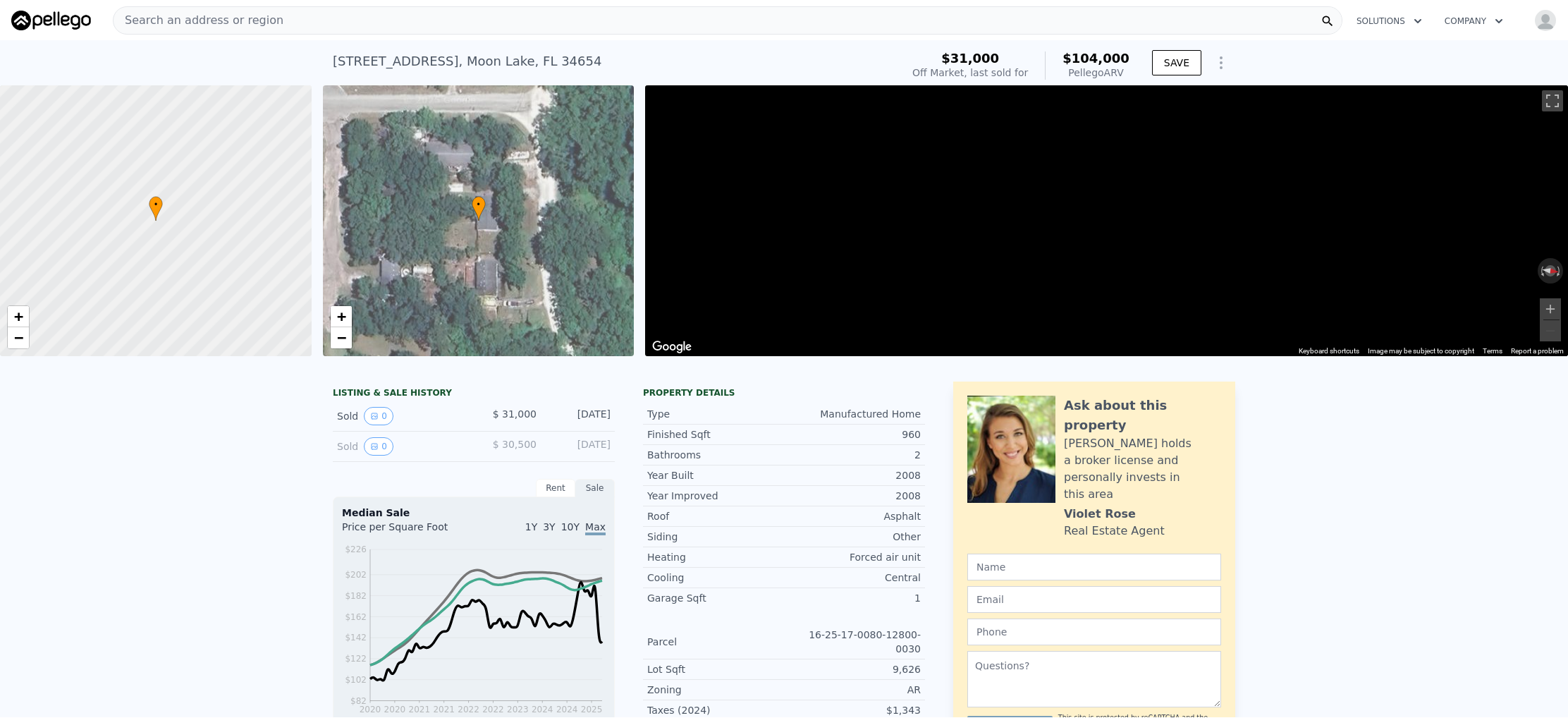
scroll to position [0, 327]
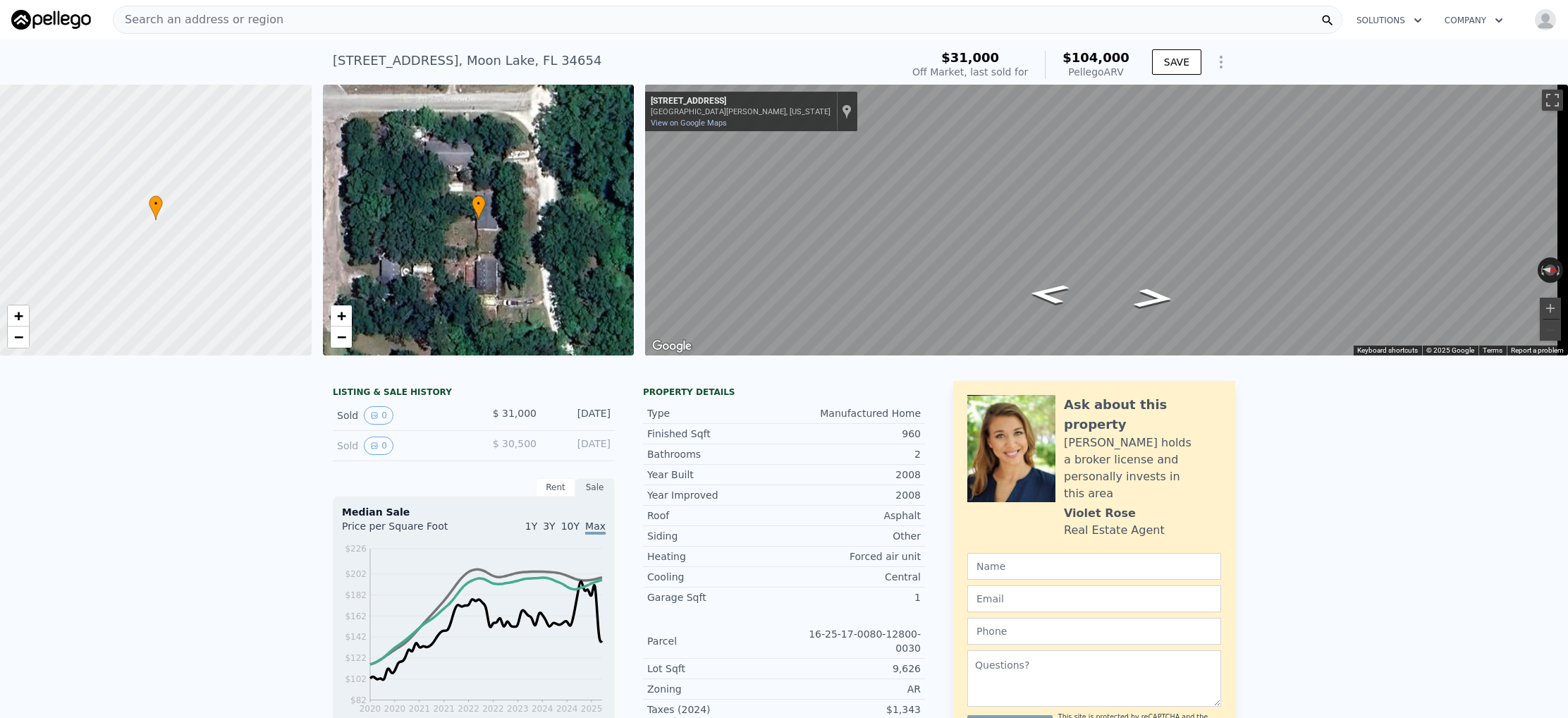
click at [220, 29] on div "Search an address or region" at bounding box center [198, 20] width 170 height 27
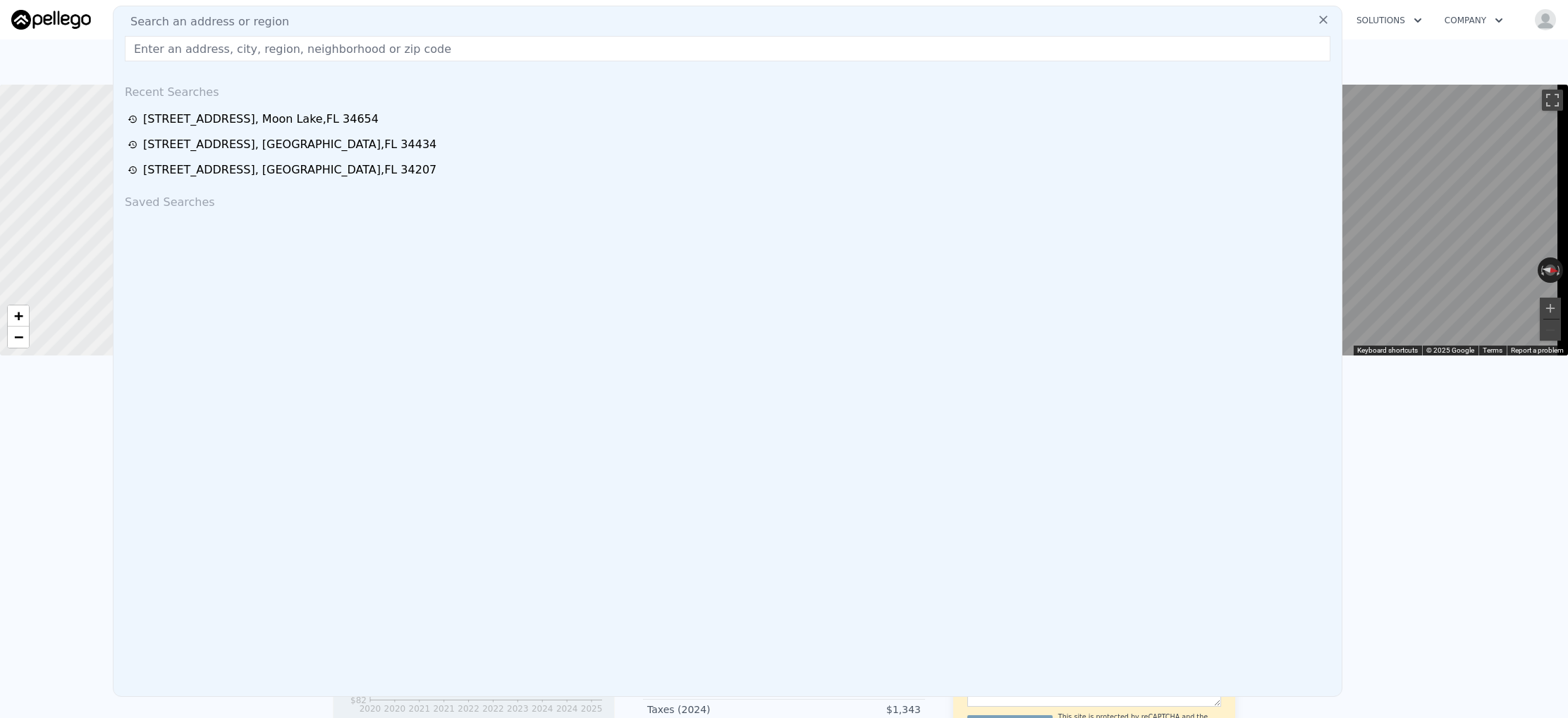
click at [199, 51] on input "text" at bounding box center [728, 48] width 1206 height 25
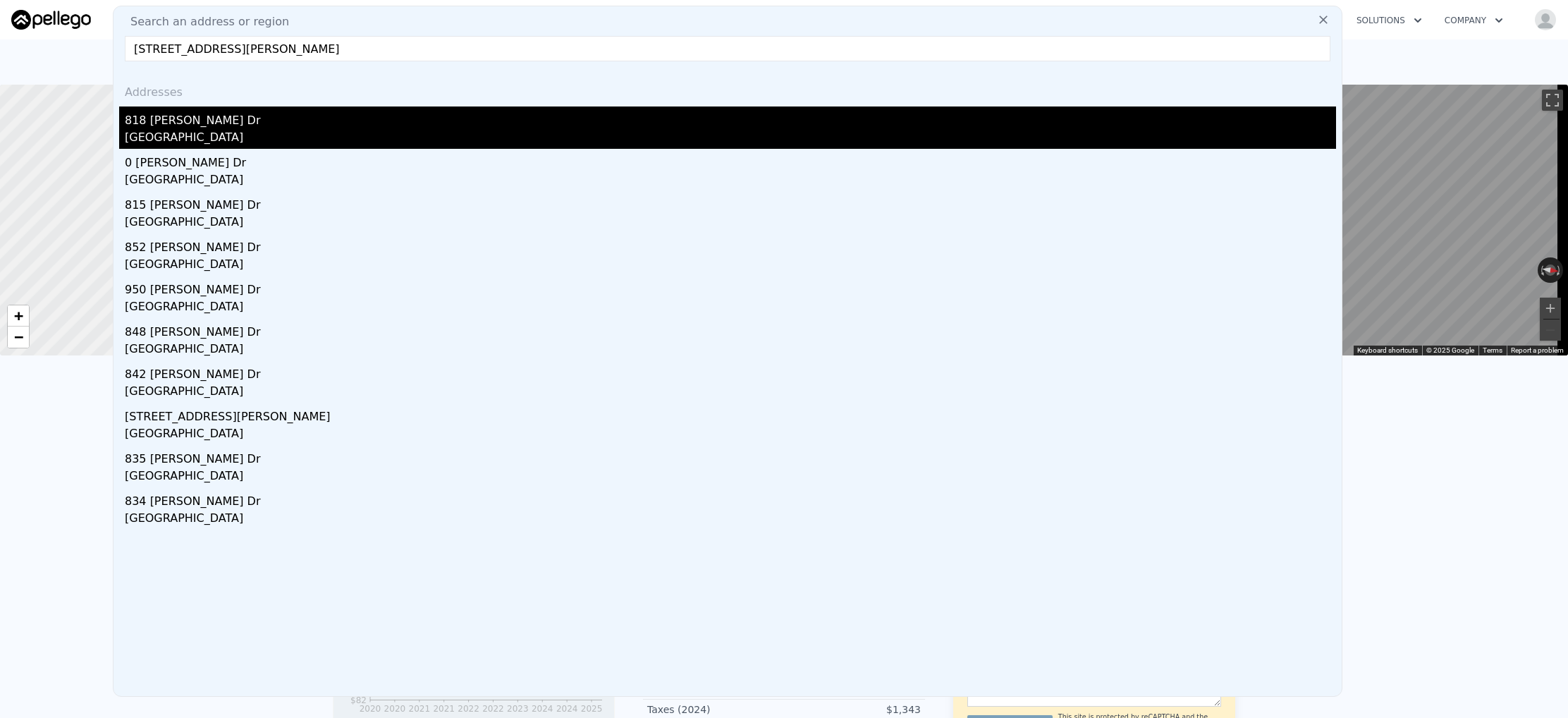
type input "818 Veller Dr, Houston, TX 77032"
click at [189, 107] on div "818 Veller Dr" at bounding box center [730, 117] width 1212 height 22
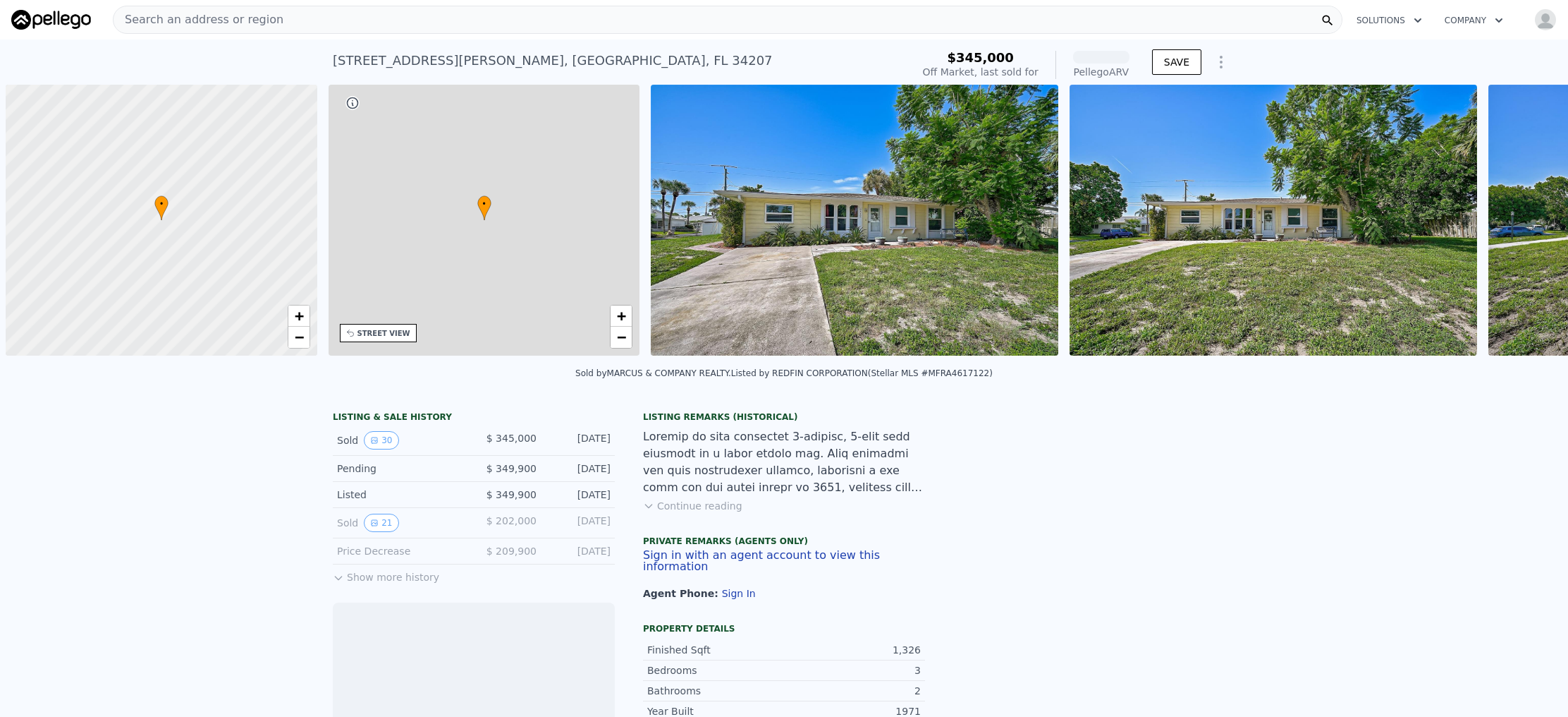
scroll to position [0, 6]
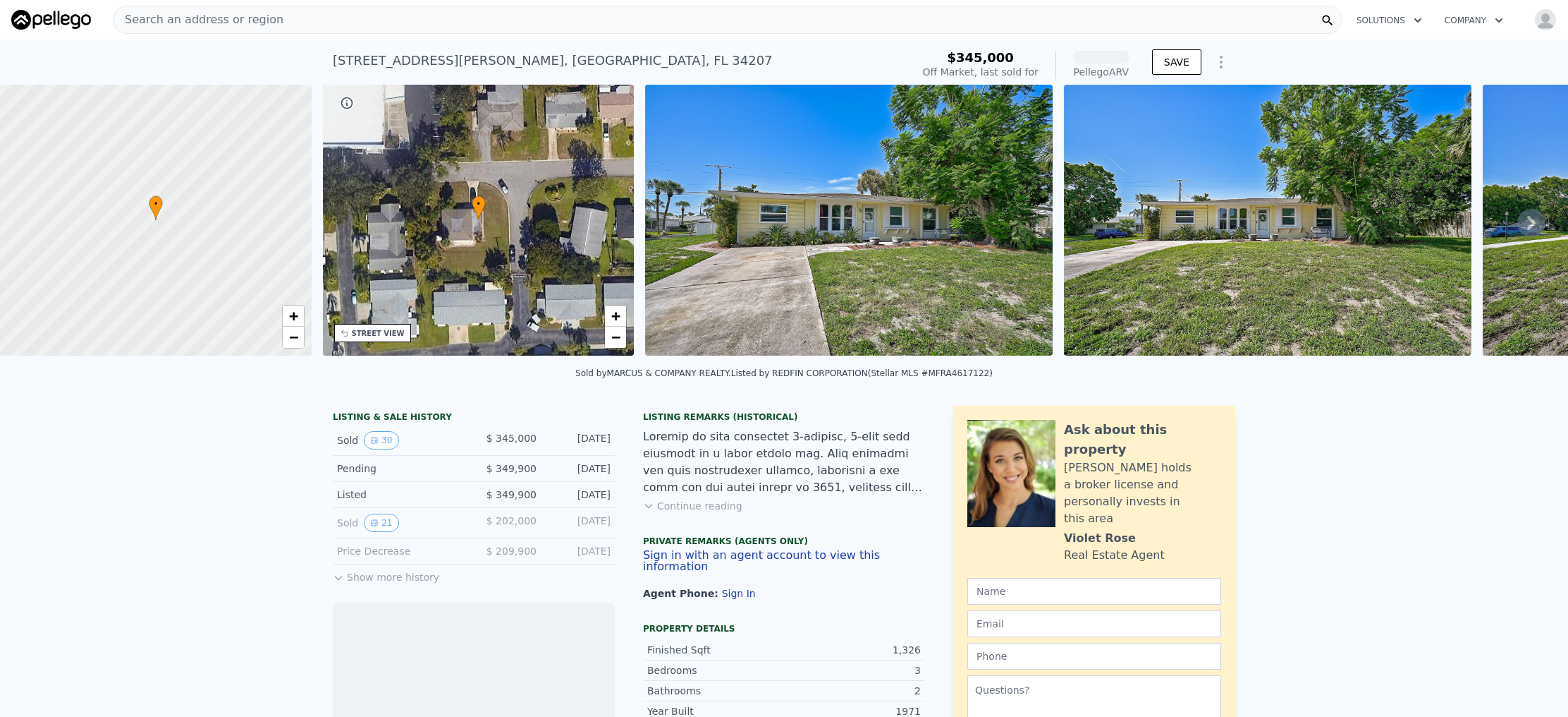
click at [363, 64] on div "2412 Clark Ave , Bayshore Gardens , FL 34207" at bounding box center [553, 60] width 440 height 20
copy div "2412 Clark Ave , Bayshore Gardens , FL 34207 Sold Sep 2024 for $345k (~ARV )"
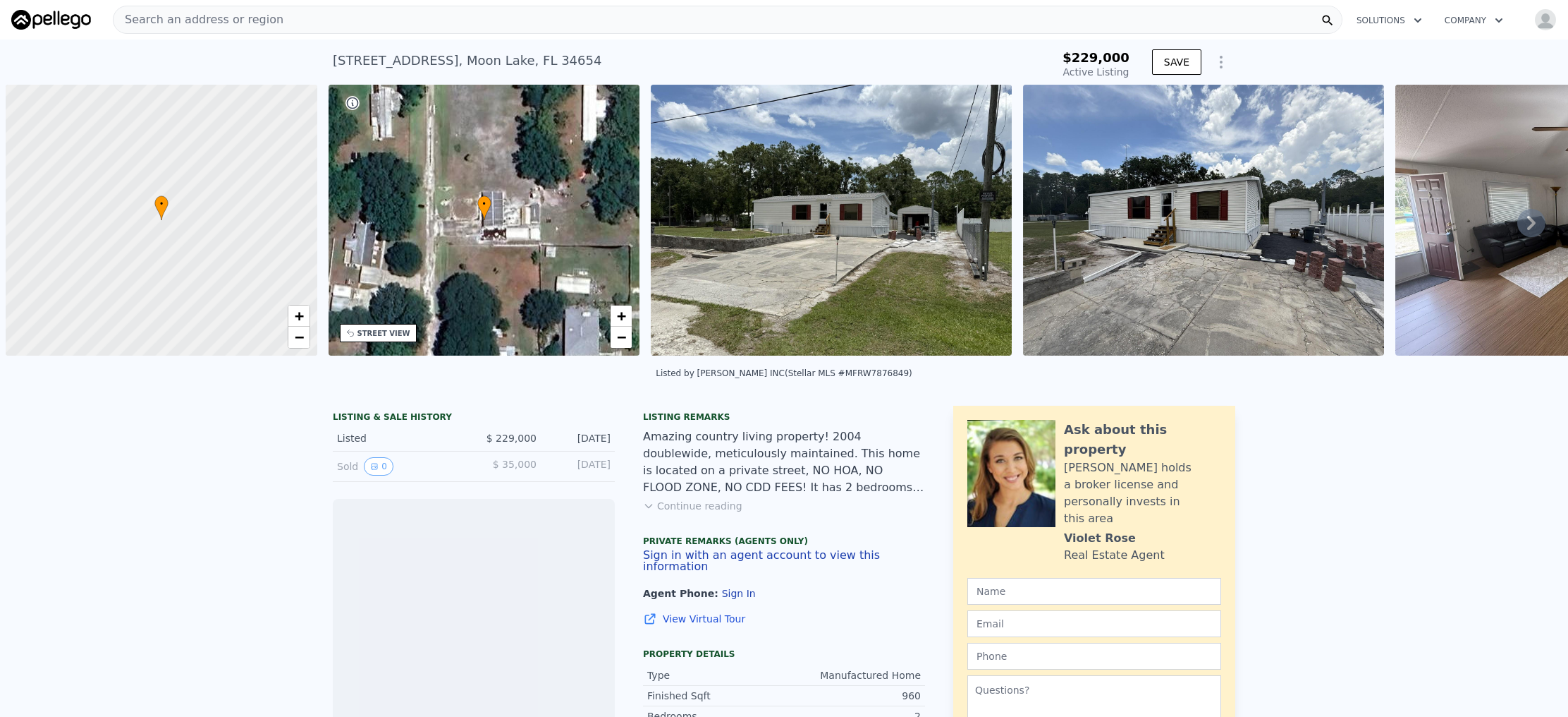
scroll to position [0, 6]
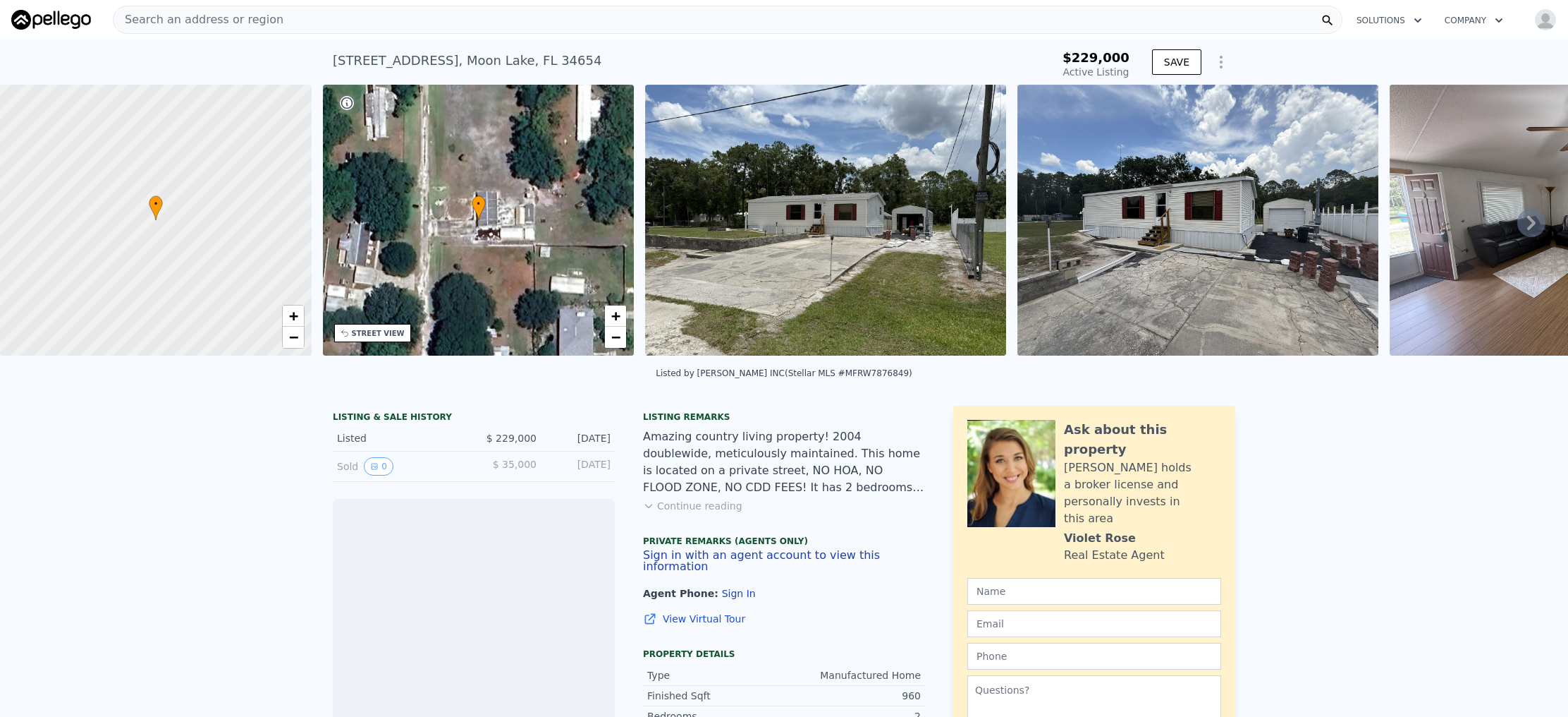
click at [429, 59] on div "10654 Holgate St , Moon Lake , FL 34654" at bounding box center [467, 60] width 269 height 20
type input "-$ 231,941"
click at [476, 62] on div "10654 Holgate St , Moon Lake , FL 34654" at bounding box center [467, 60] width 269 height 20
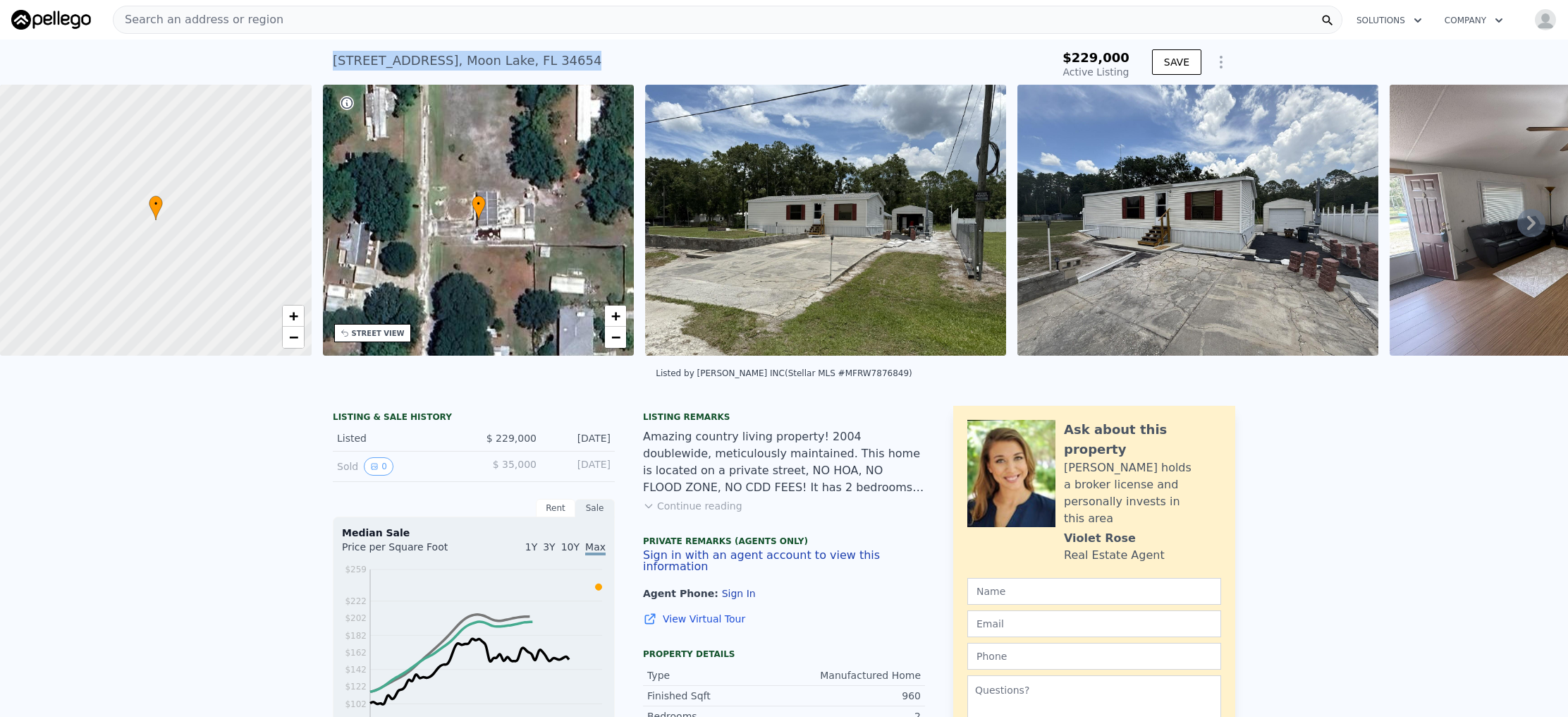
copy div "10654 Holgate St , Moon Lake , FL 34654 Active at $229k"
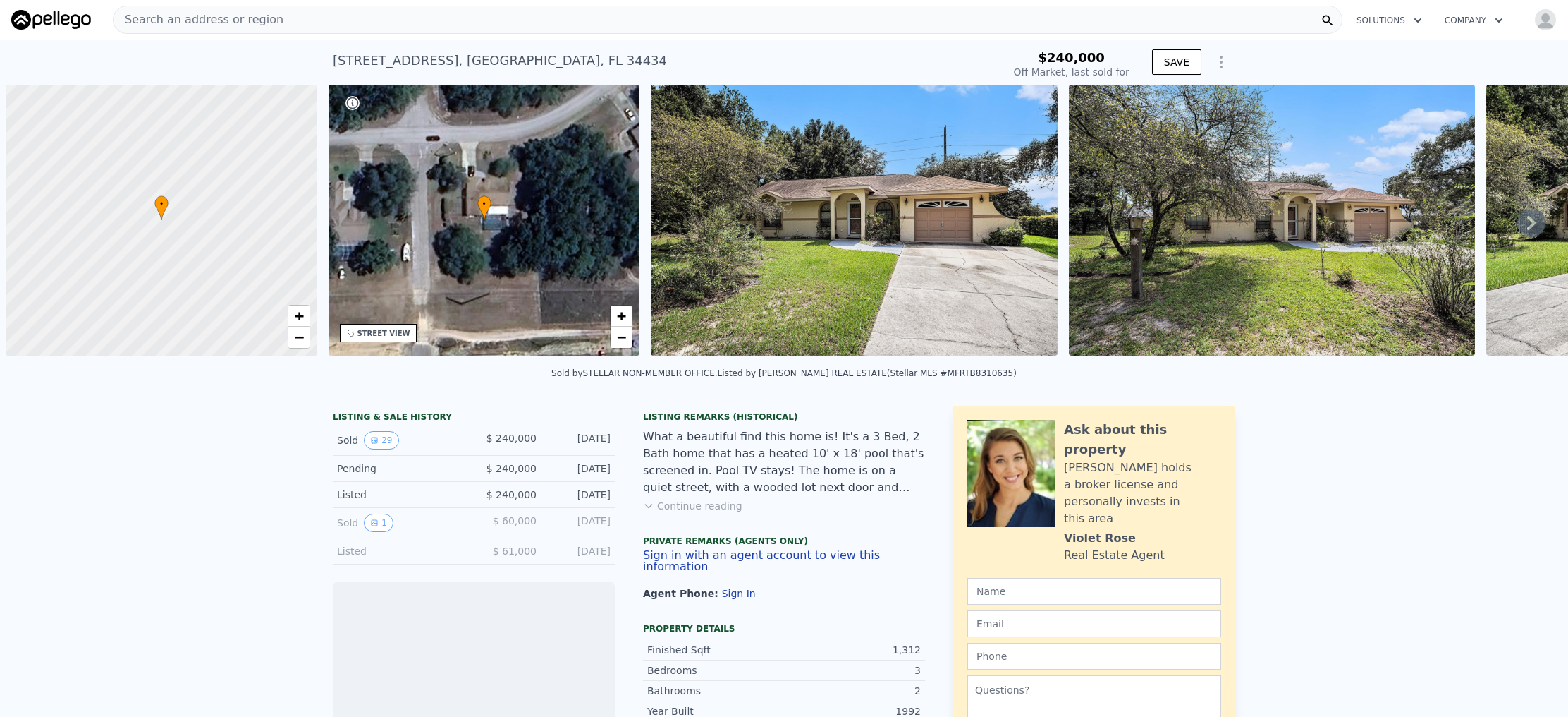
scroll to position [0, 6]
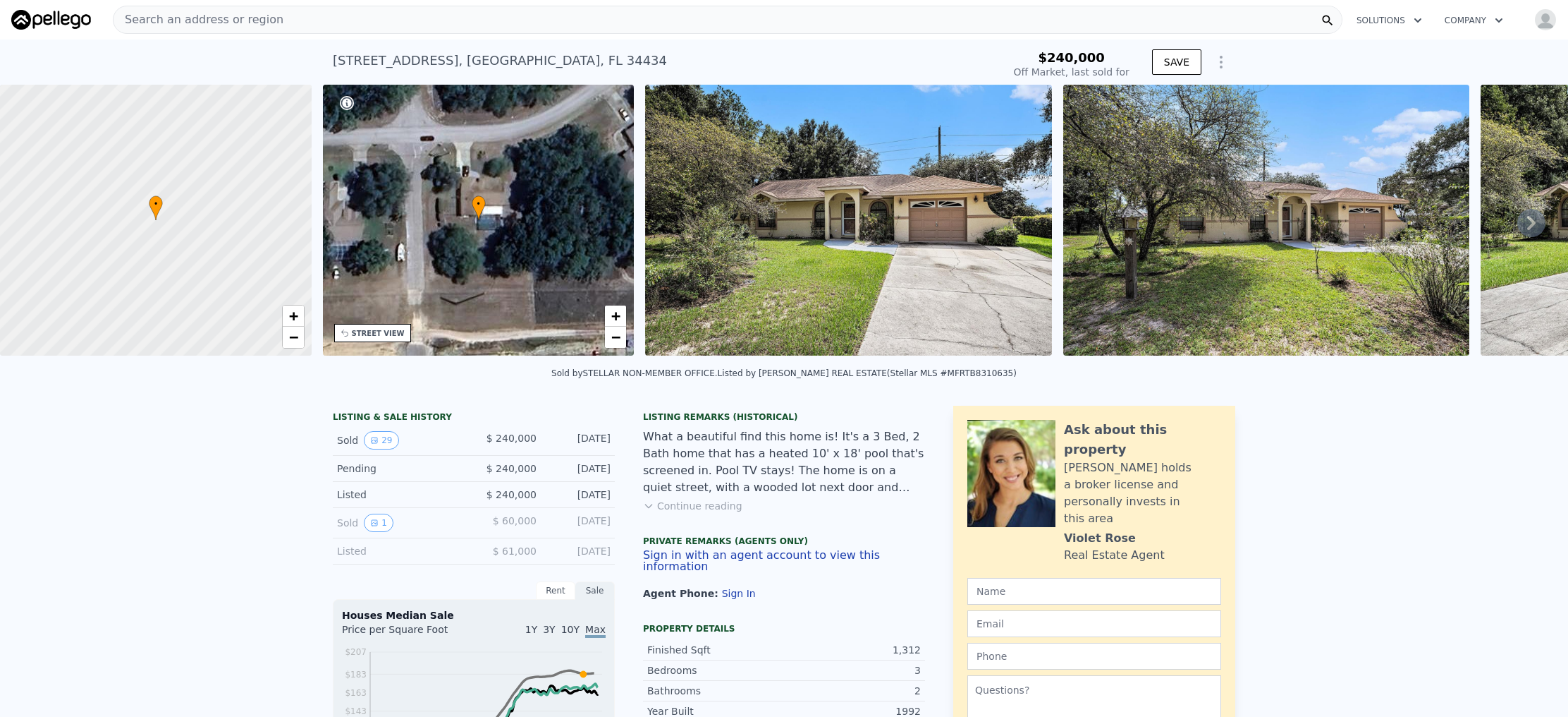
click at [1517, 232] on icon at bounding box center [1531, 222] width 28 height 28
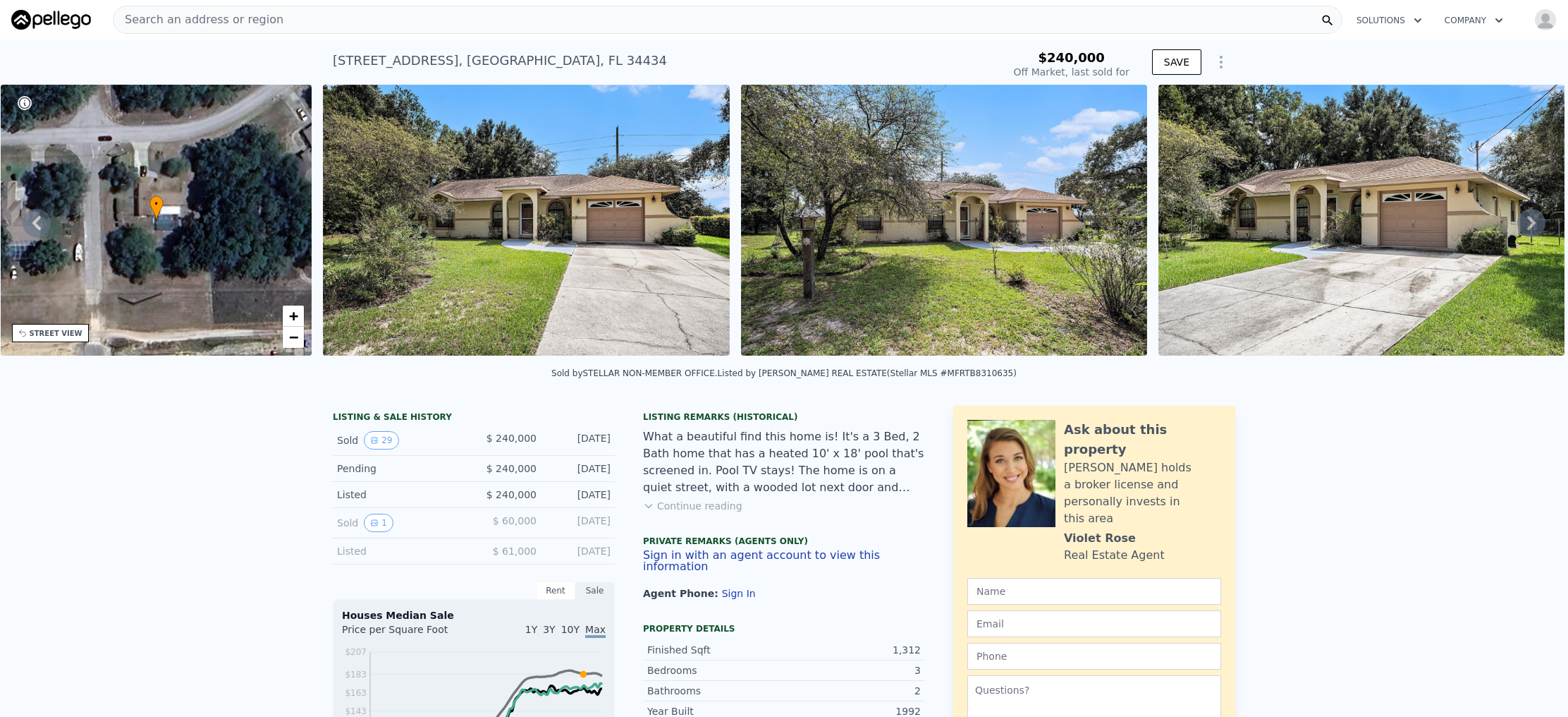
click at [1525, 227] on icon at bounding box center [1531, 222] width 28 height 28
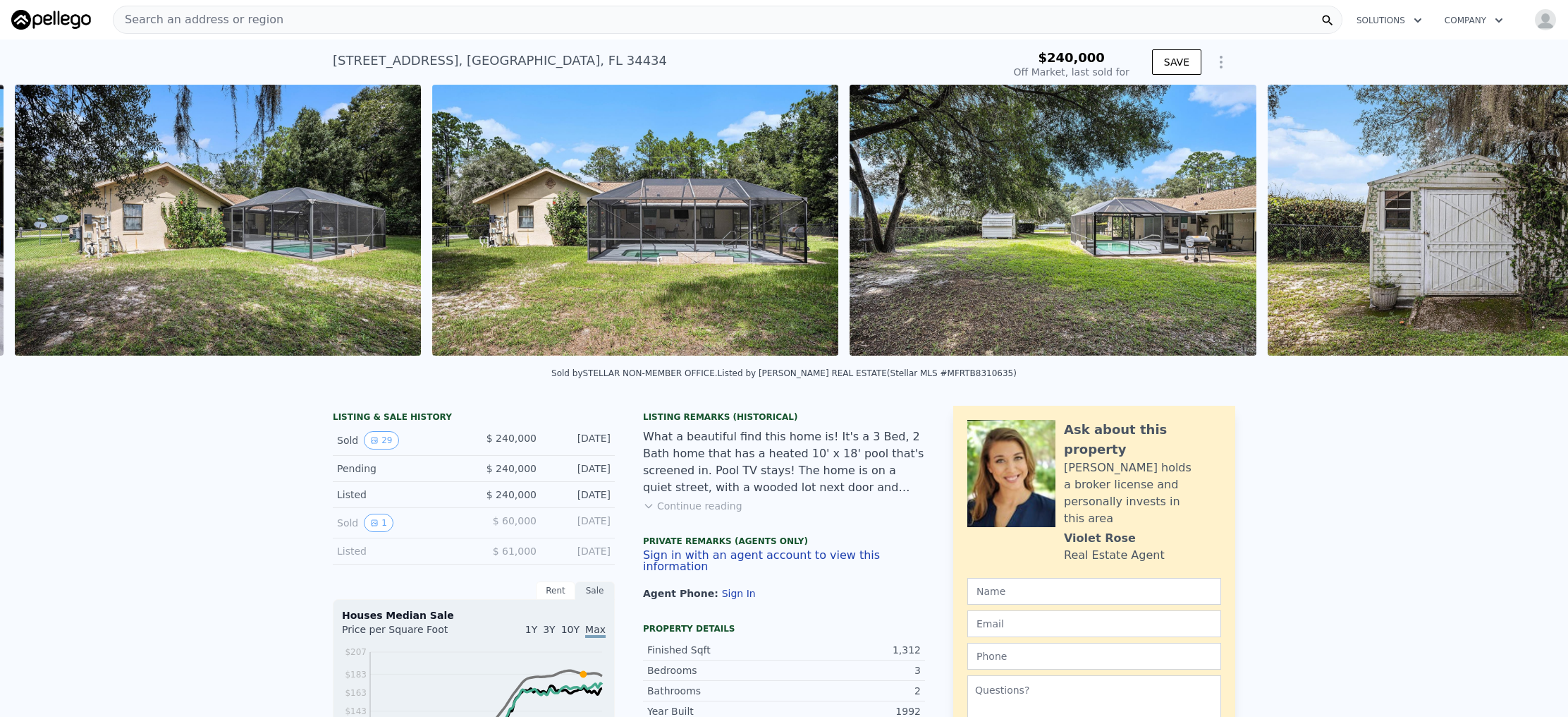
scroll to position [0, 10673]
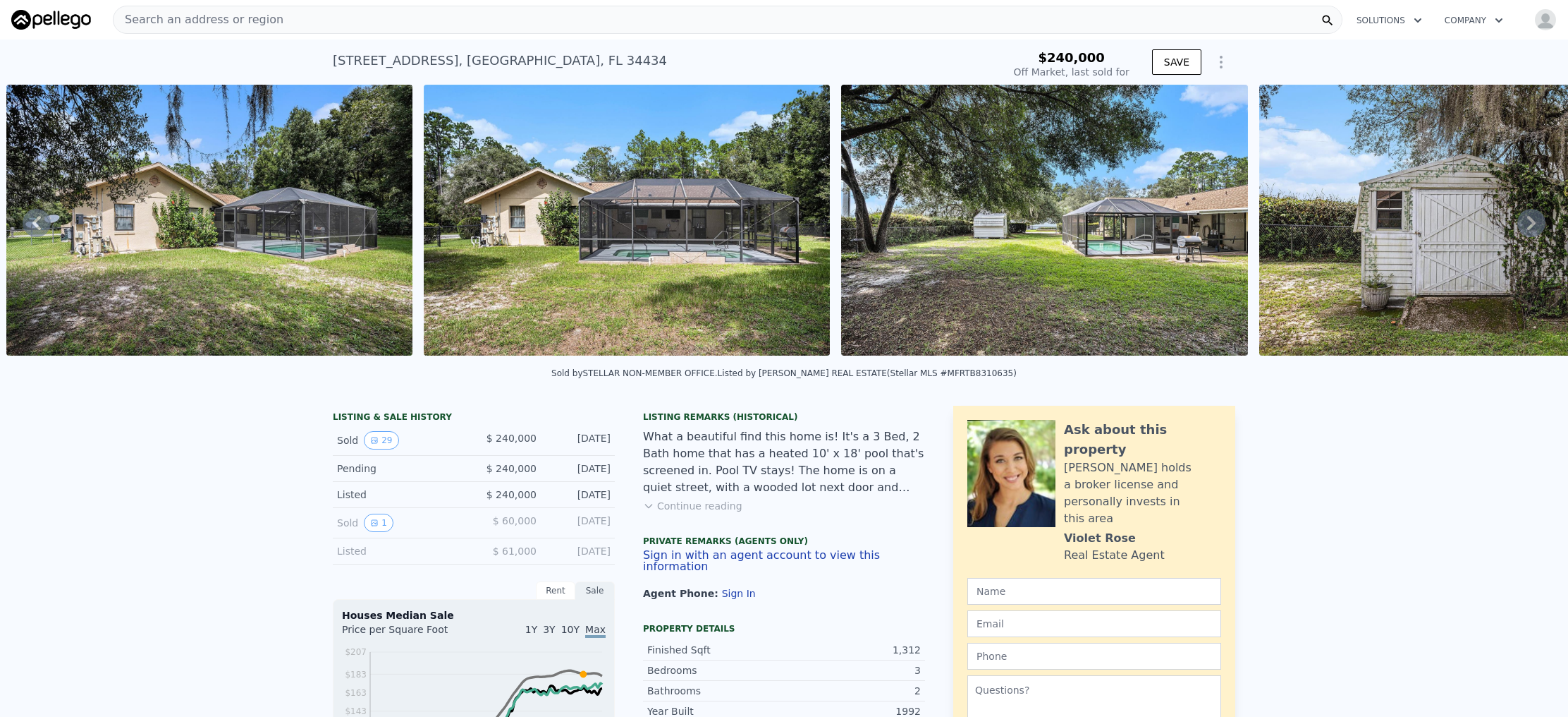
click at [455, 57] on div "2192 W Rutland Dr , Citrus Springs , FL 34434" at bounding box center [500, 60] width 334 height 20
click at [456, 57] on div "2192 W Rutland Dr , Citrus Springs , FL 34434" at bounding box center [500, 60] width 334 height 20
copy div "2192 W Rutland Dr , Citrus Springs , FL 34434 Sold Oct 2024 for $240k"
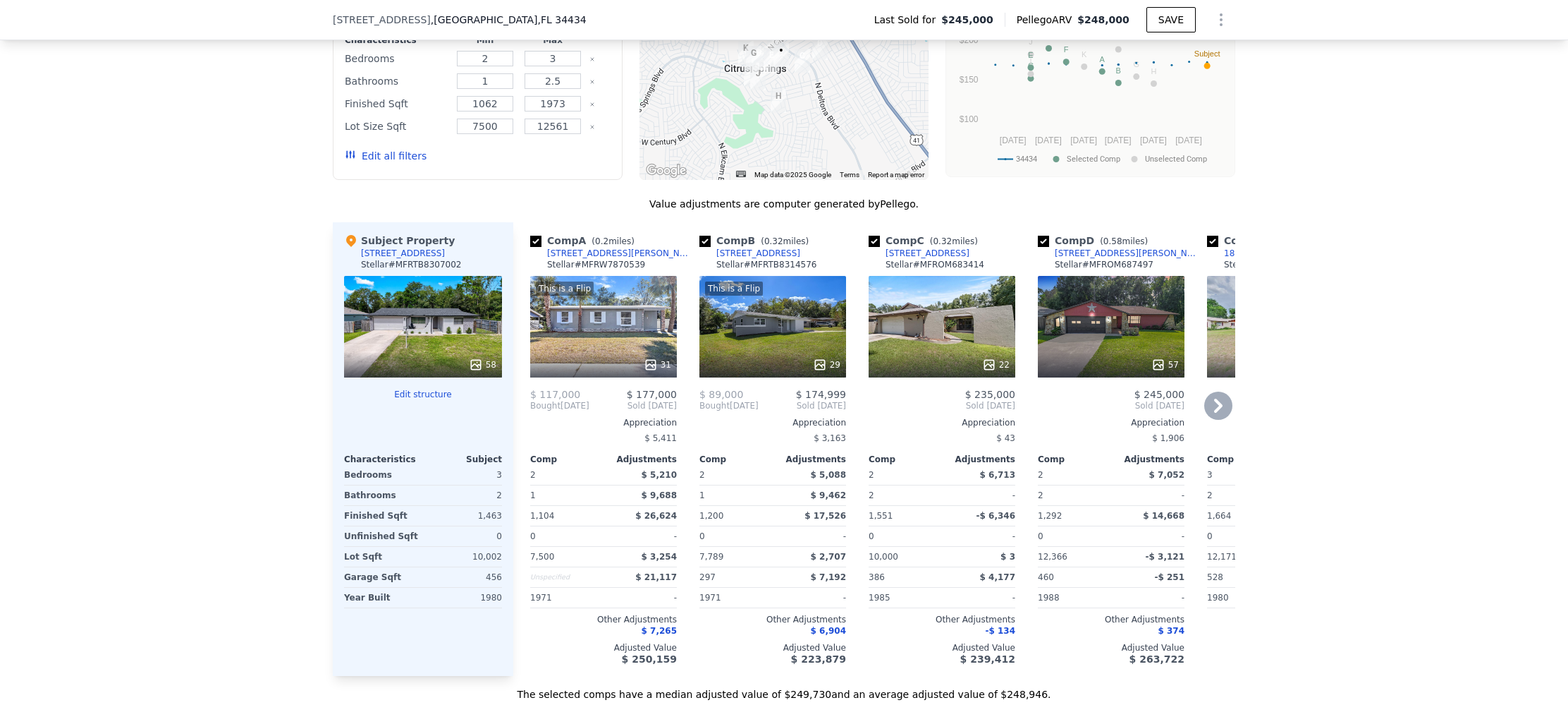
scroll to position [1405, 0]
